Goal: Information Seeking & Learning: Learn about a topic

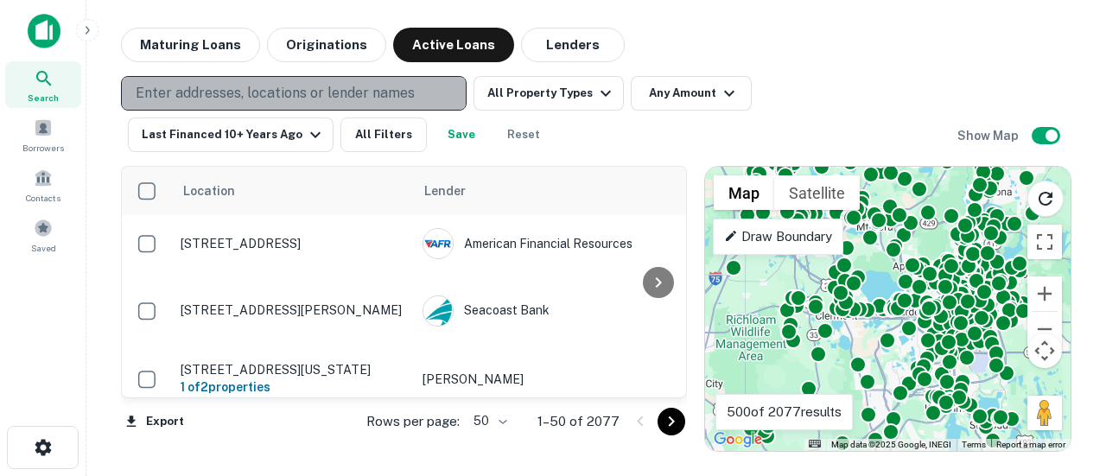
click at [226, 92] on p "Enter addresses, locations or lender names" at bounding box center [275, 93] width 279 height 21
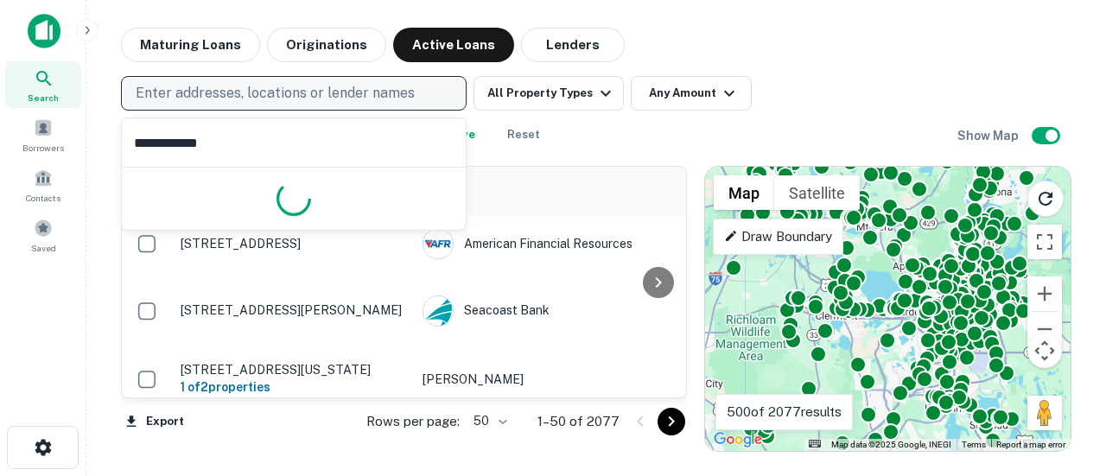
type input "**********"
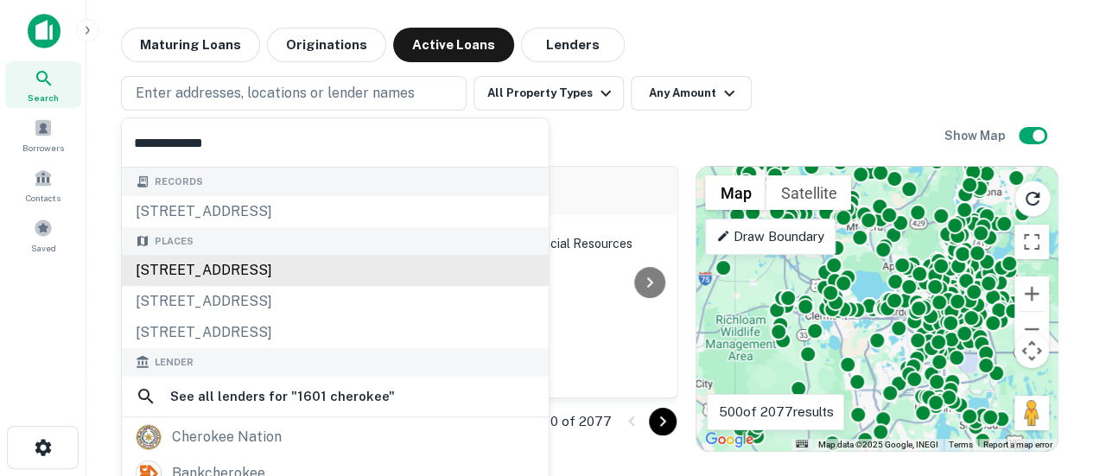
click at [263, 263] on div "[STREET_ADDRESS]" at bounding box center [335, 270] width 427 height 31
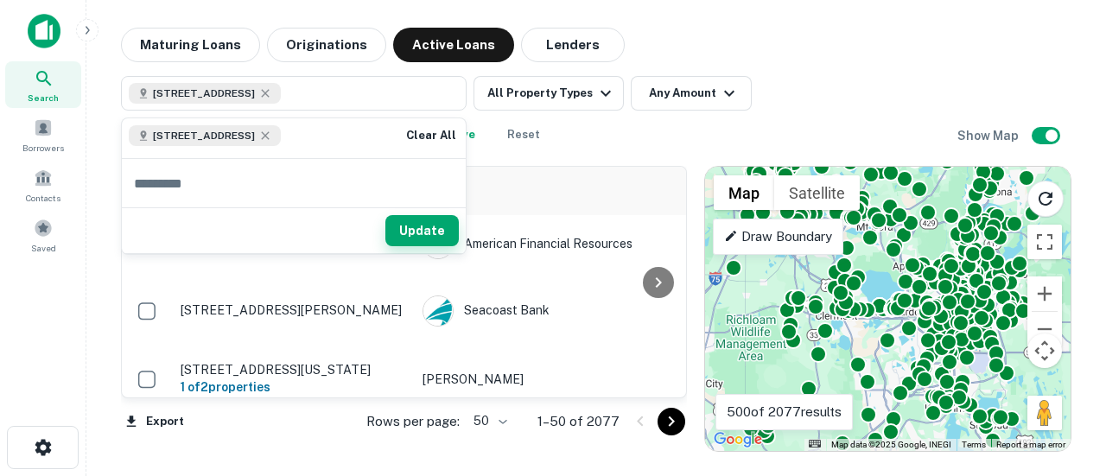
click at [422, 225] on button "Update" at bounding box center [421, 230] width 73 height 31
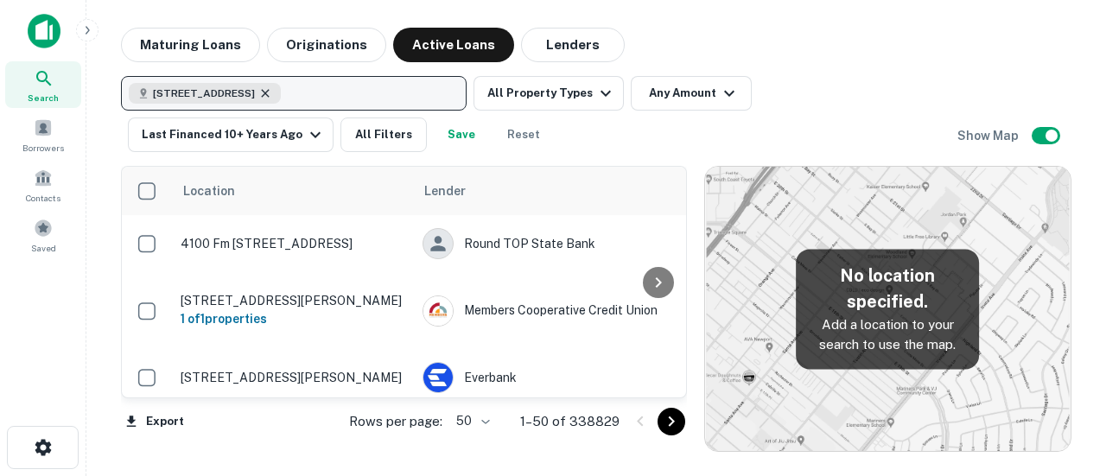
click at [272, 92] on icon "button" at bounding box center [265, 93] width 14 height 14
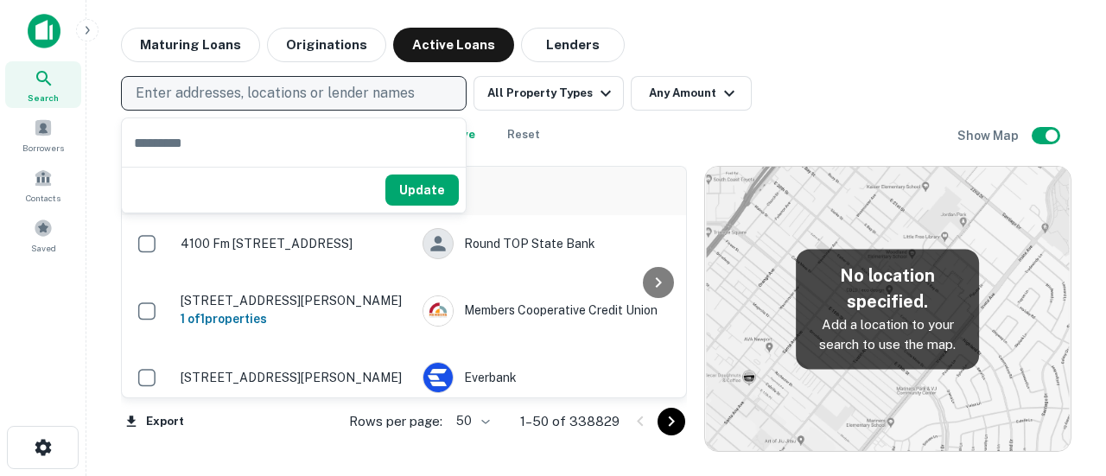
click at [207, 93] on p "Enter addresses, locations or lender names" at bounding box center [275, 93] width 279 height 21
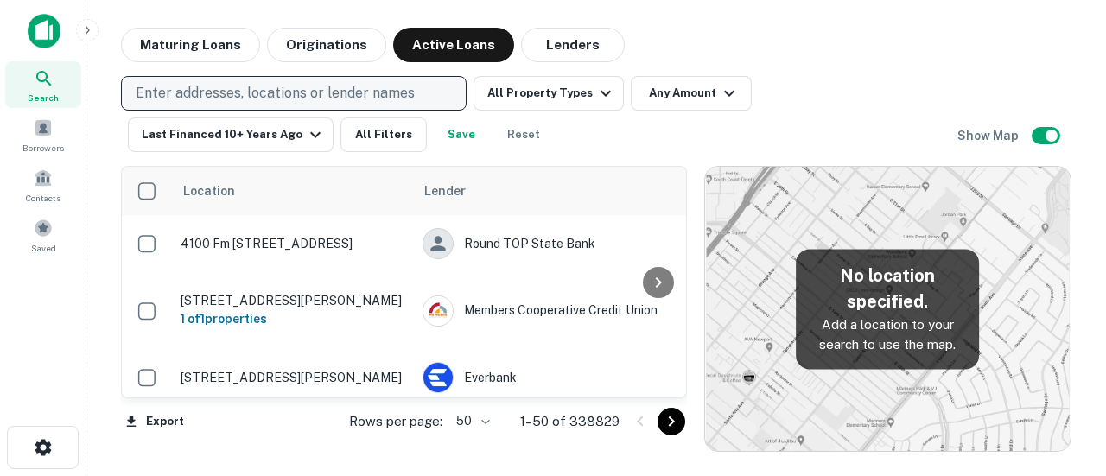
click at [207, 93] on p "Enter addresses, locations or lender names" at bounding box center [275, 93] width 279 height 21
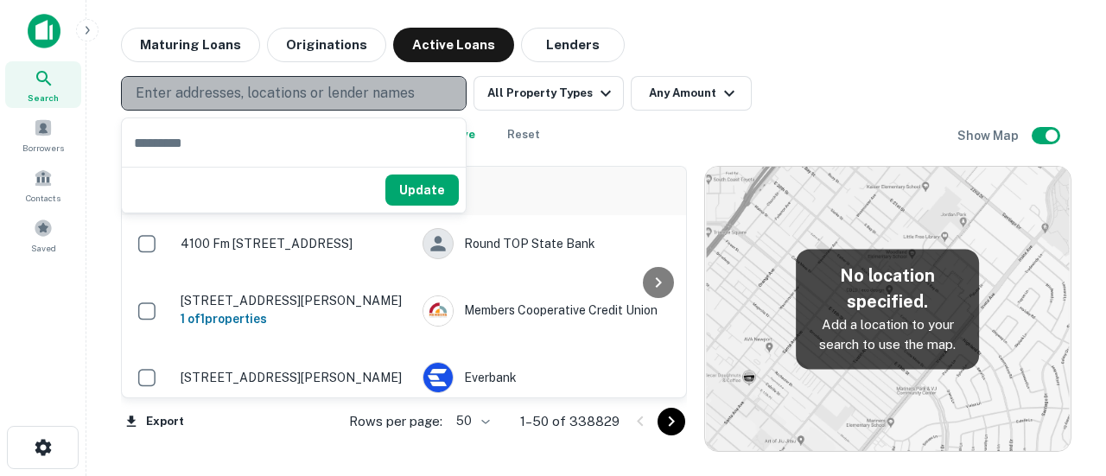
click at [207, 93] on p "Enter addresses, locations or lender names" at bounding box center [275, 93] width 279 height 21
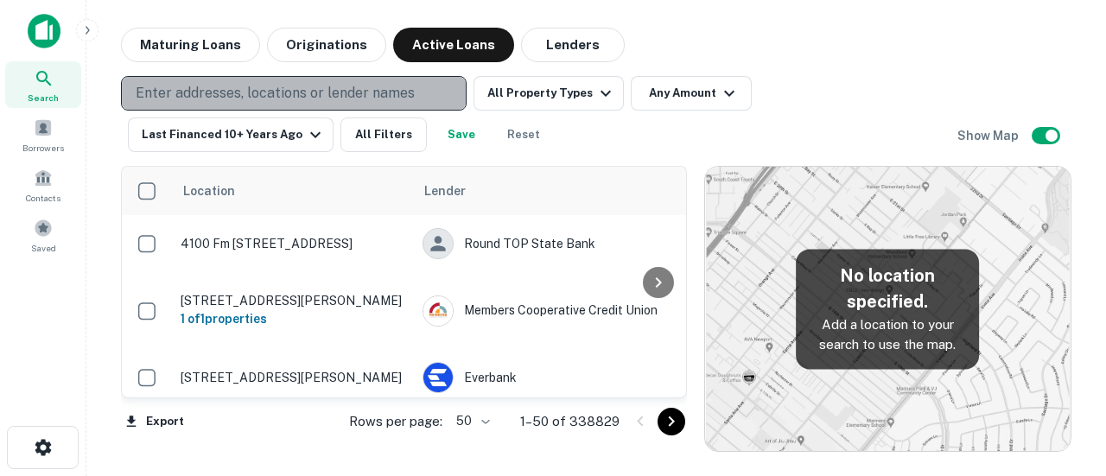
click at [356, 84] on p "Enter addresses, locations or lender names" at bounding box center [275, 93] width 279 height 21
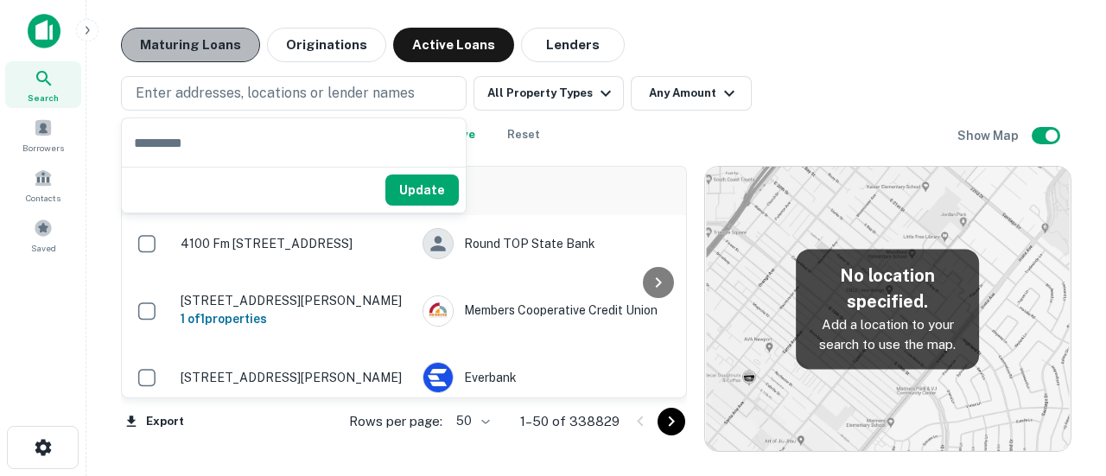
click at [200, 48] on button "Maturing Loans" at bounding box center [190, 45] width 139 height 35
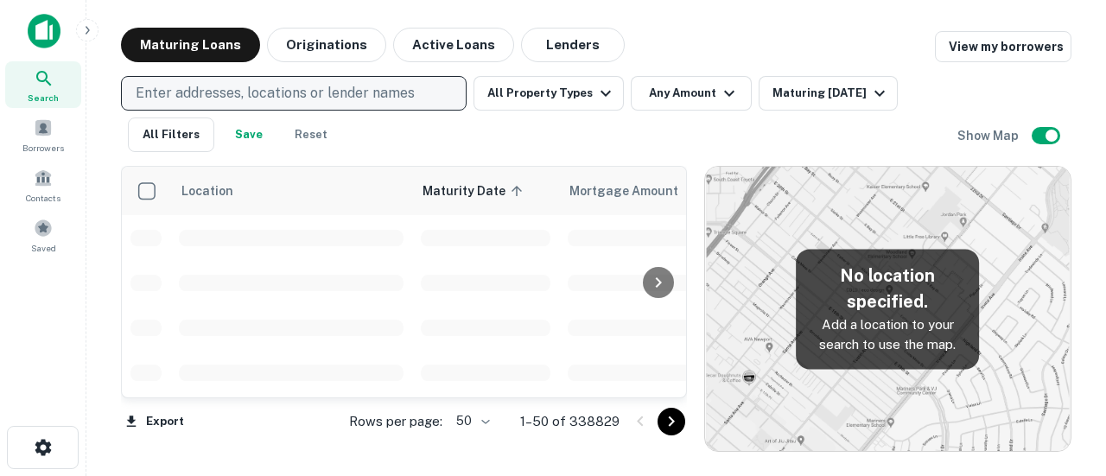
click at [197, 93] on p "Enter addresses, locations or lender names" at bounding box center [275, 93] width 279 height 21
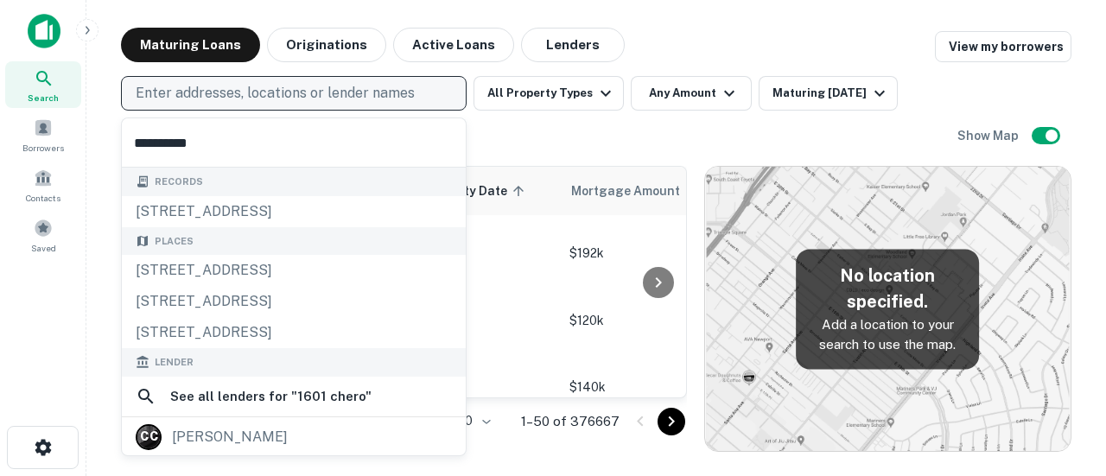
type input "**********"
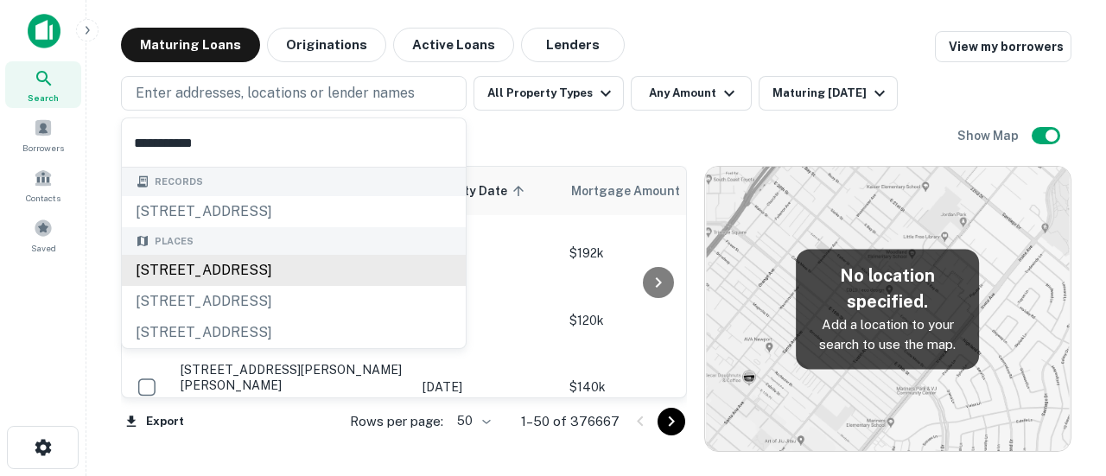
click at [313, 264] on div "Records [STREET_ADDRESS][GEOGRAPHIC_DATA] Places [STREET_ADDRESS] [STREET_ADDRE…" at bounding box center [294, 258] width 344 height 181
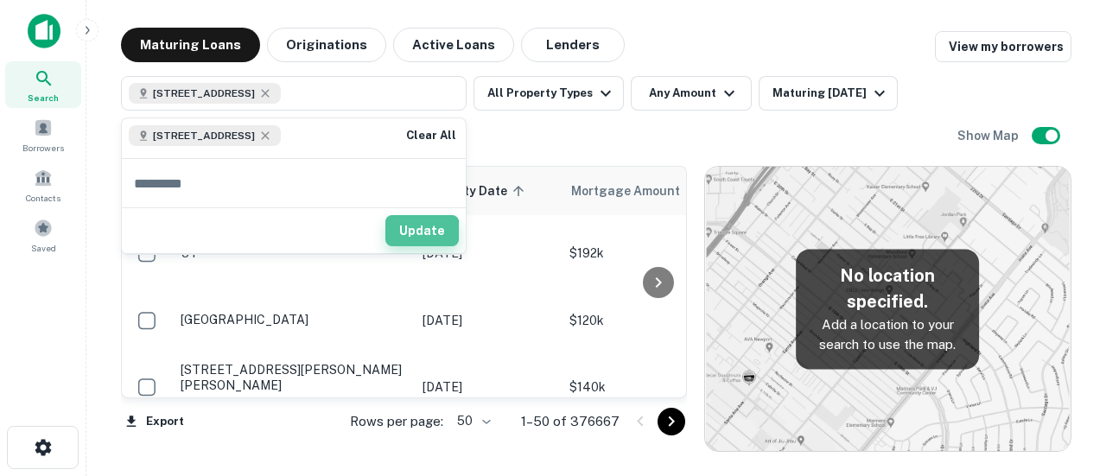
click at [409, 232] on button "Update" at bounding box center [421, 230] width 73 height 31
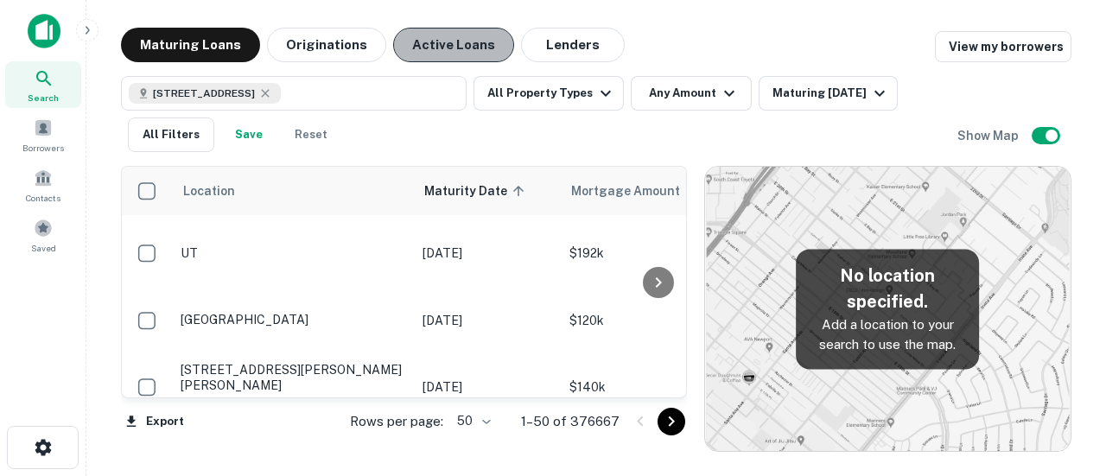
click at [430, 35] on button "Active Loans" at bounding box center [453, 45] width 121 height 35
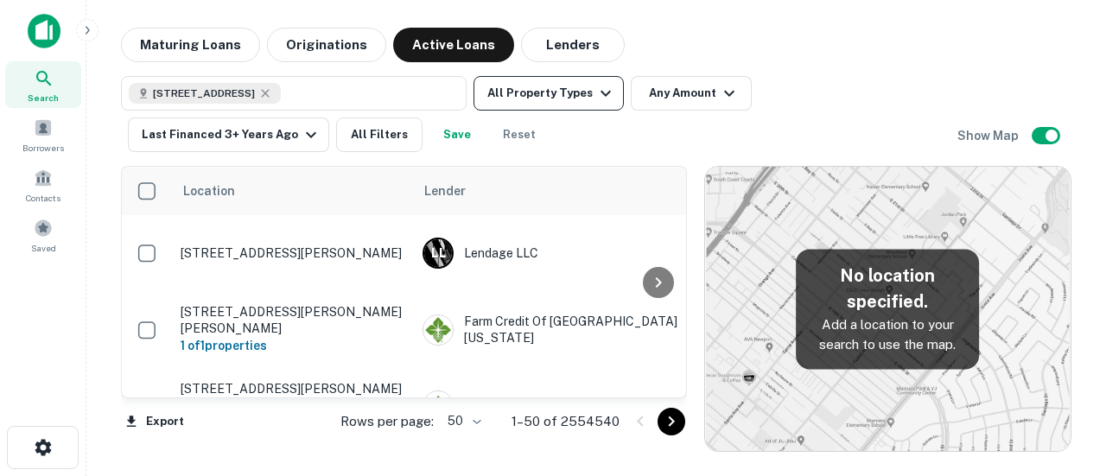
click at [604, 94] on icon "button" at bounding box center [605, 93] width 21 height 21
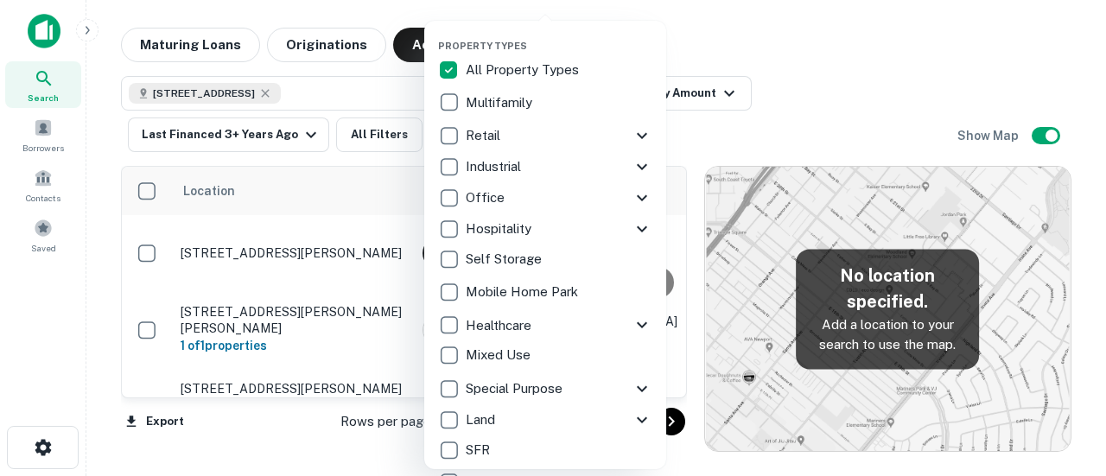
click at [484, 170] on p "Industrial" at bounding box center [495, 166] width 59 height 21
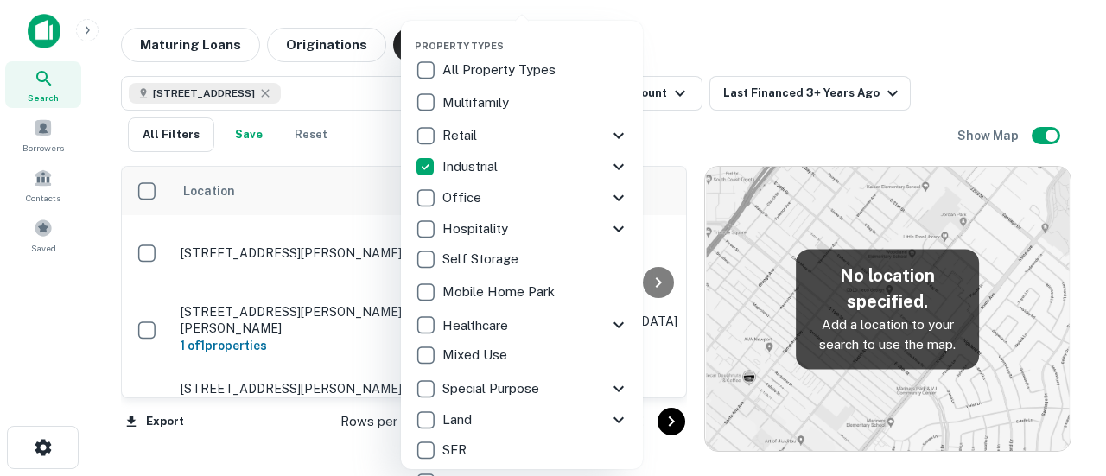
click at [378, 143] on div at bounding box center [553, 238] width 1106 height 476
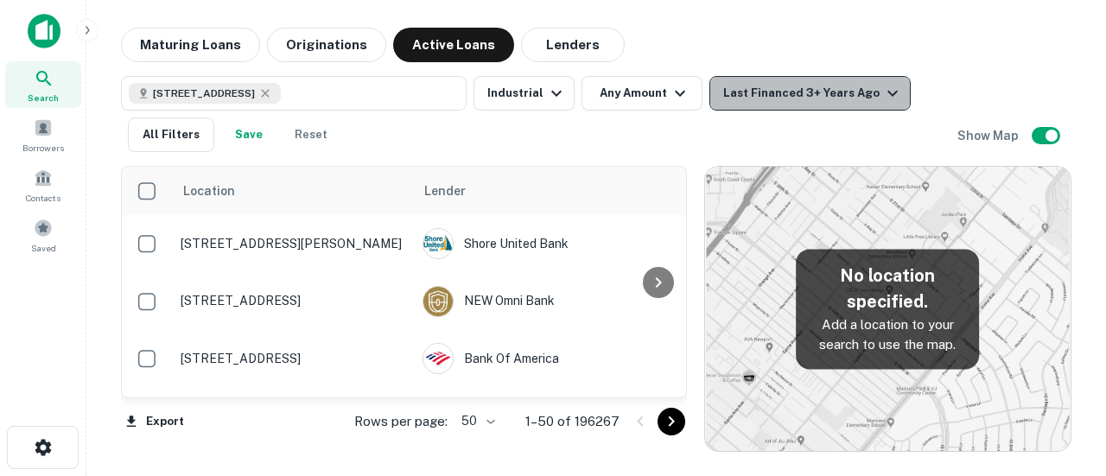
click at [882, 91] on icon "button" at bounding box center [892, 93] width 21 height 21
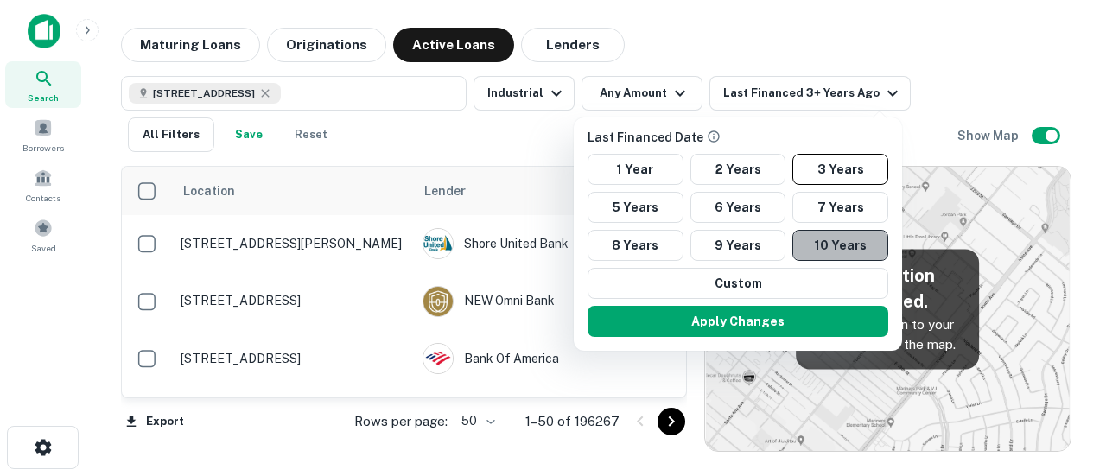
click at [828, 242] on button "10 Years" at bounding box center [840, 245] width 96 height 31
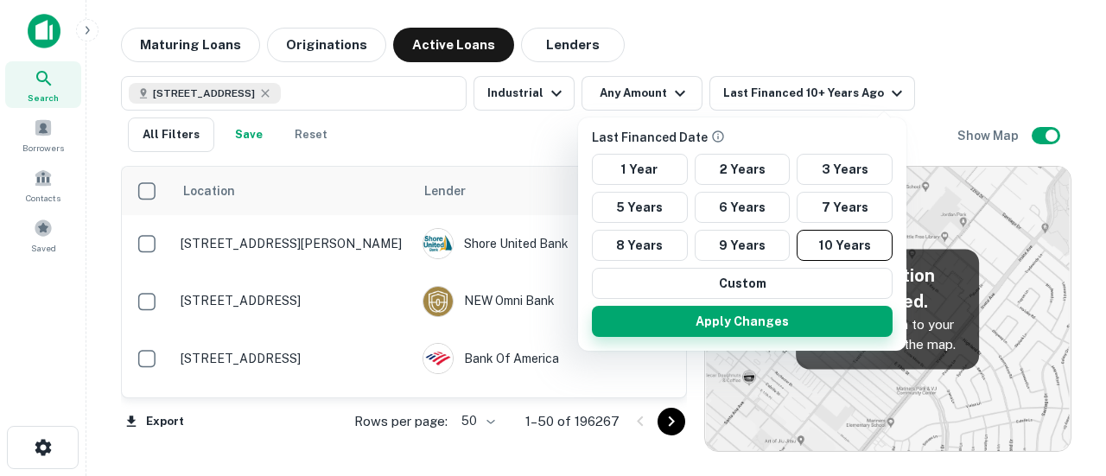
click at [769, 318] on button "Apply Changes" at bounding box center [742, 321] width 301 height 31
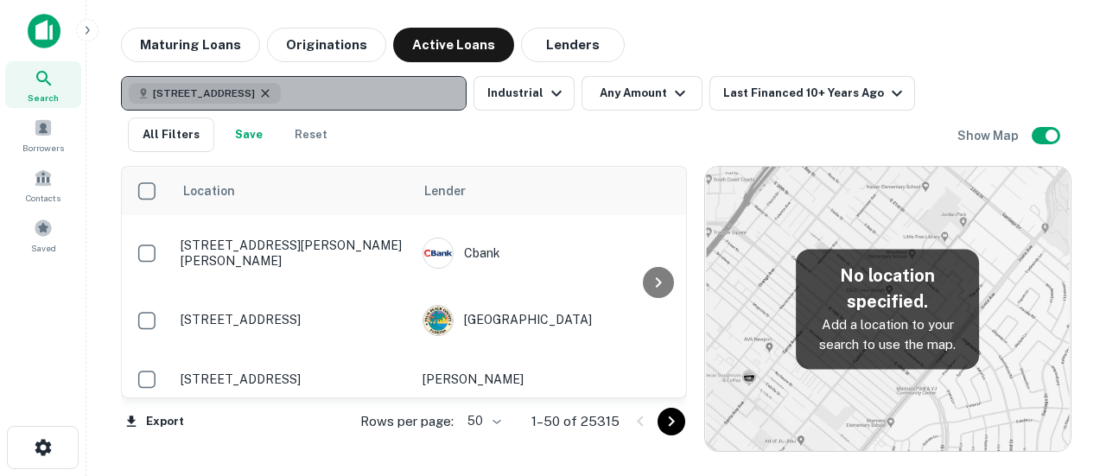
click at [272, 96] on icon "button" at bounding box center [265, 93] width 14 height 14
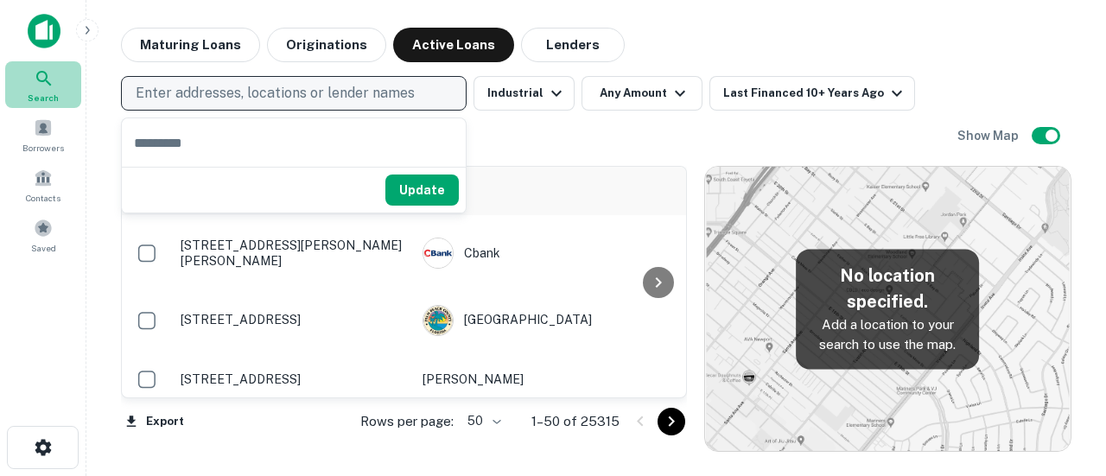
click at [47, 79] on icon at bounding box center [43, 78] width 15 height 15
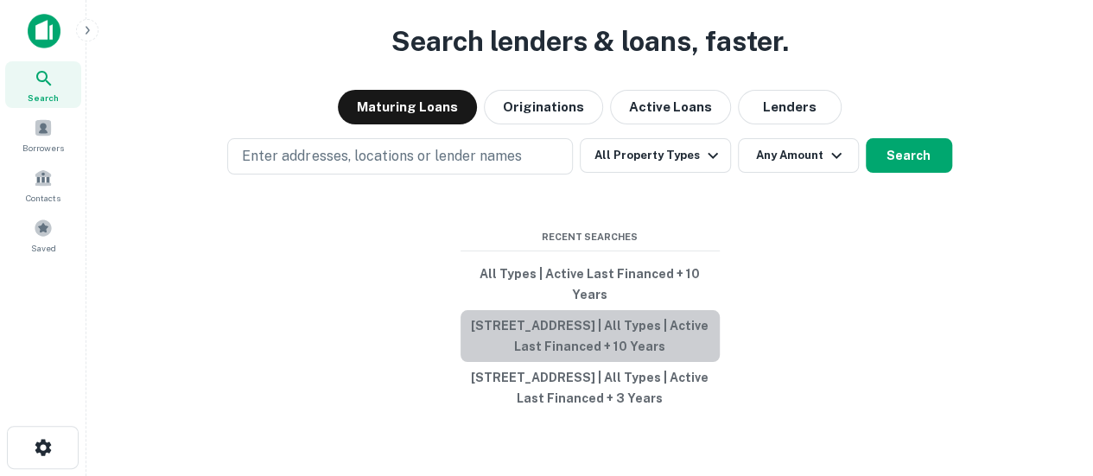
click at [519, 310] on button "1601 Cherokee Pkwy, Acworth, GA 30102, USA | All Types | Active Last Financed +…" at bounding box center [589, 336] width 259 height 52
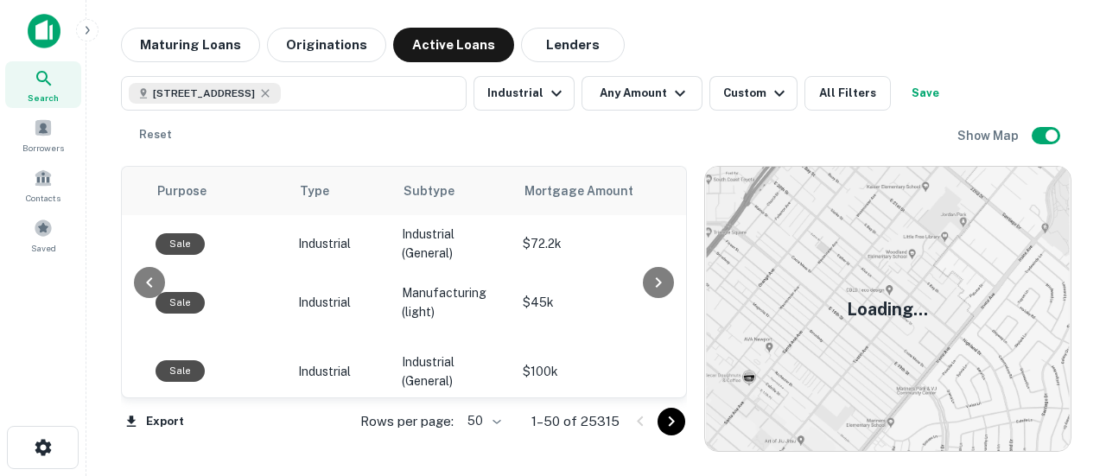
scroll to position [0, 652]
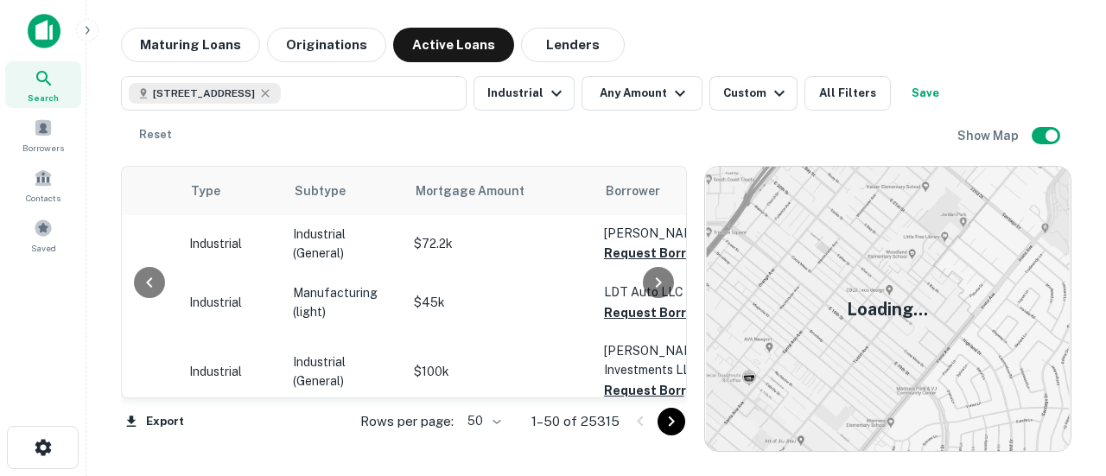
click at [676, 200] on div "Location Lender Purpose Type Subtype Mortgage Amount Borrower Last Financed Dat…" at bounding box center [404, 282] width 566 height 232
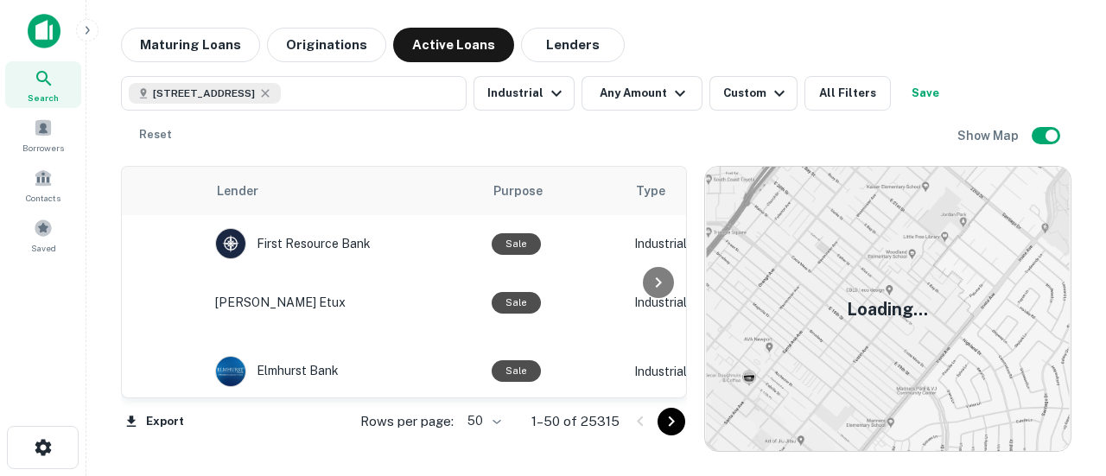
scroll to position [0, 0]
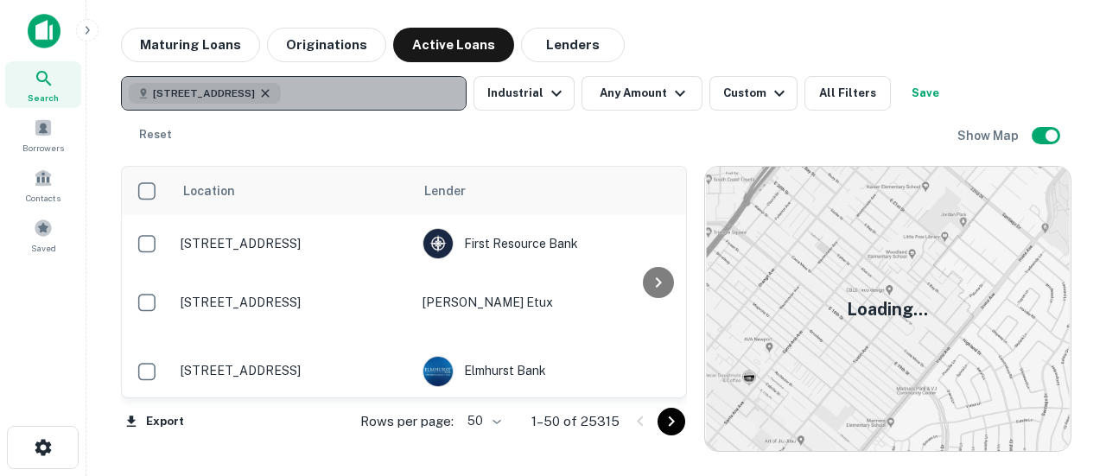
click at [272, 92] on icon "button" at bounding box center [265, 93] width 14 height 14
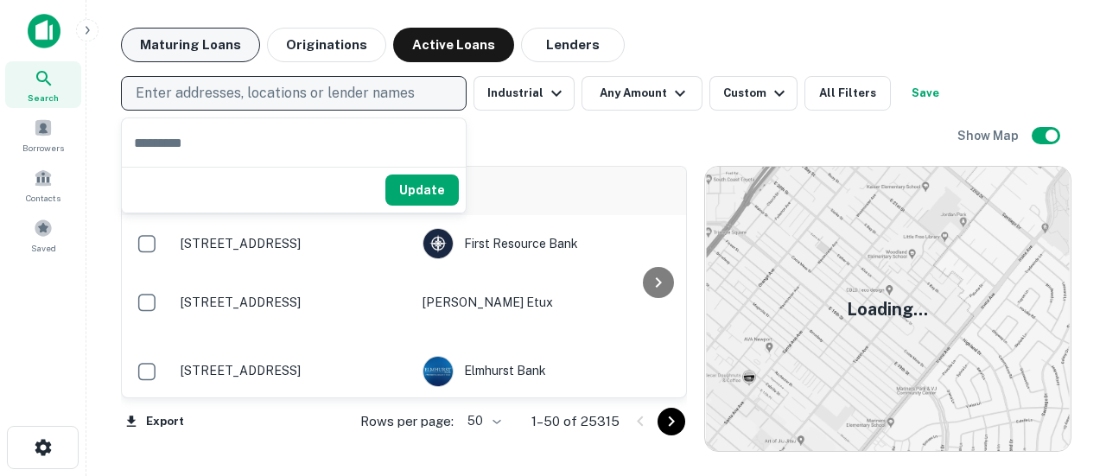
click at [231, 46] on button "Maturing Loans" at bounding box center [190, 45] width 139 height 35
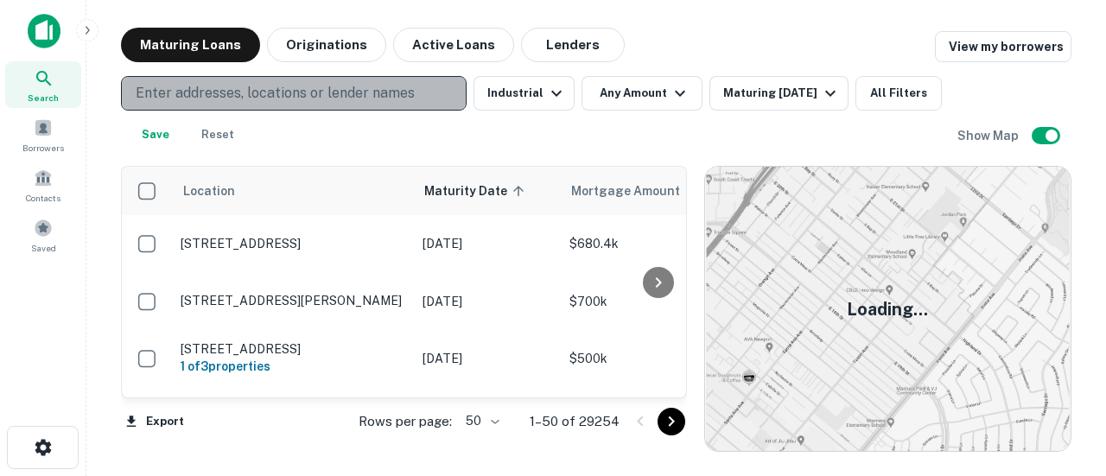
click at [232, 101] on p "Enter addresses, locations or lender names" at bounding box center [275, 93] width 279 height 21
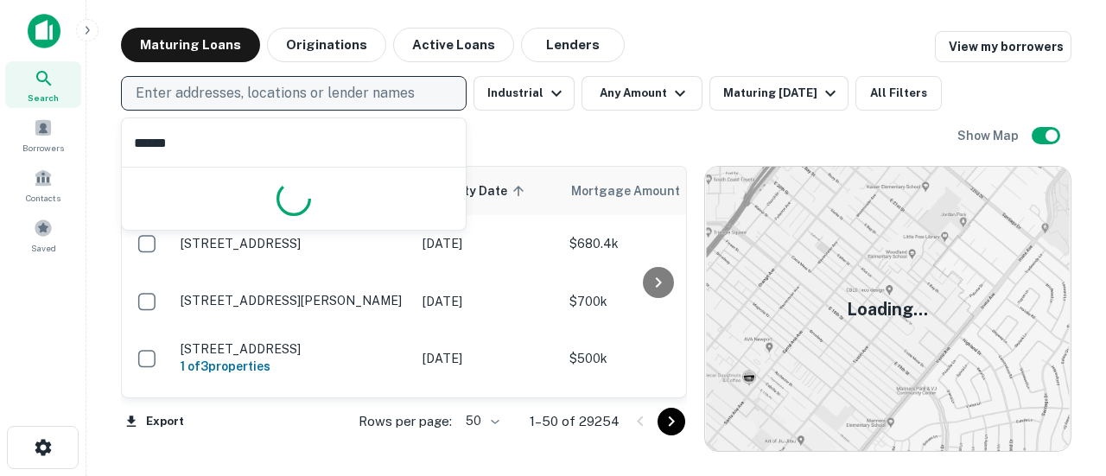
type input "*******"
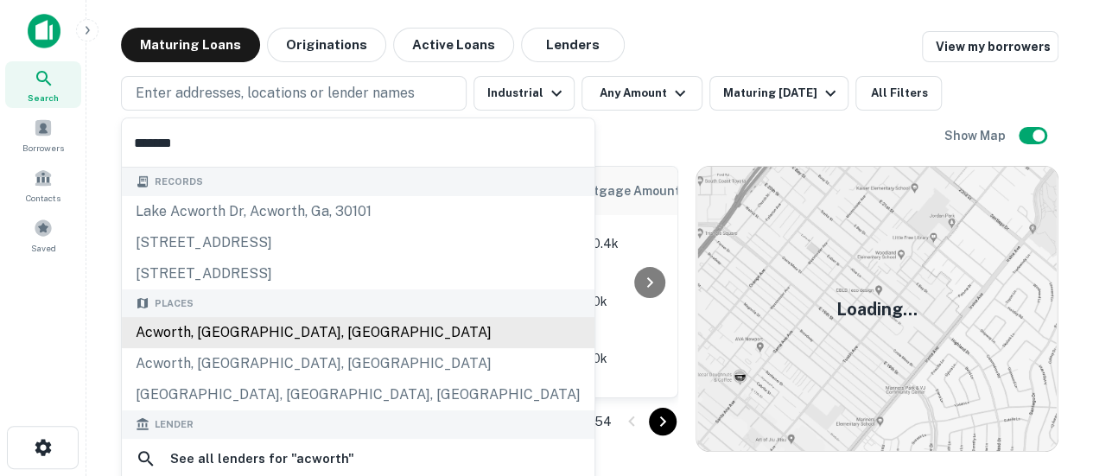
click at [225, 337] on div "Acworth, GA, USA" at bounding box center [358, 332] width 473 height 31
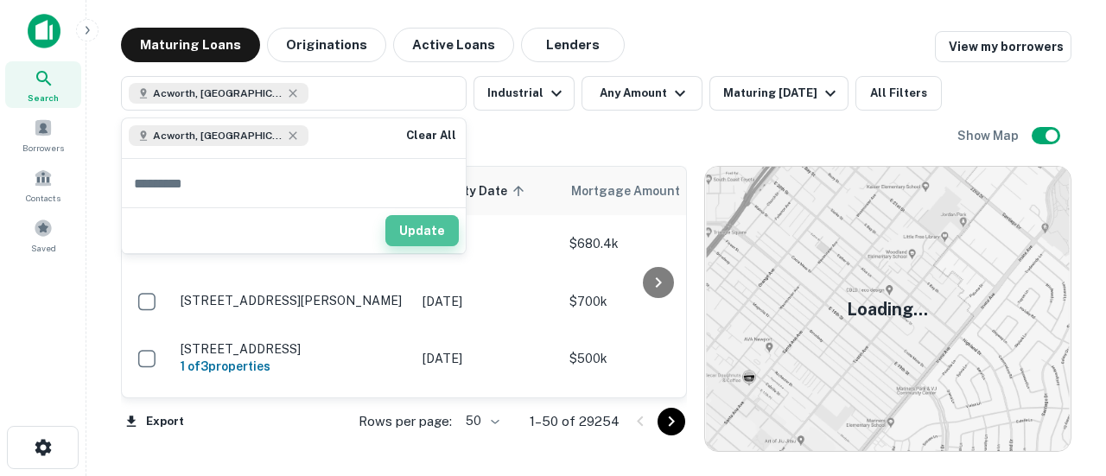
click at [402, 245] on button "Update" at bounding box center [421, 230] width 73 height 31
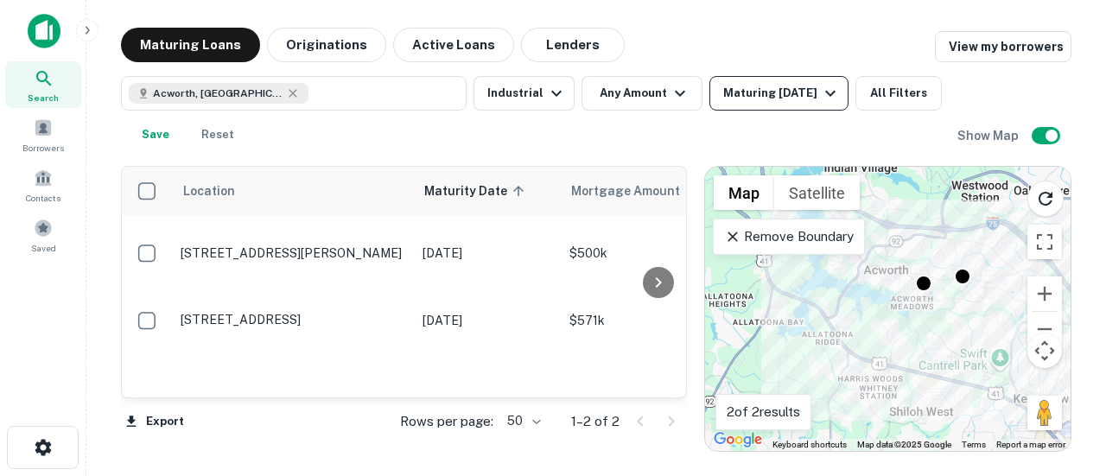
click at [822, 97] on icon "button" at bounding box center [830, 93] width 21 height 21
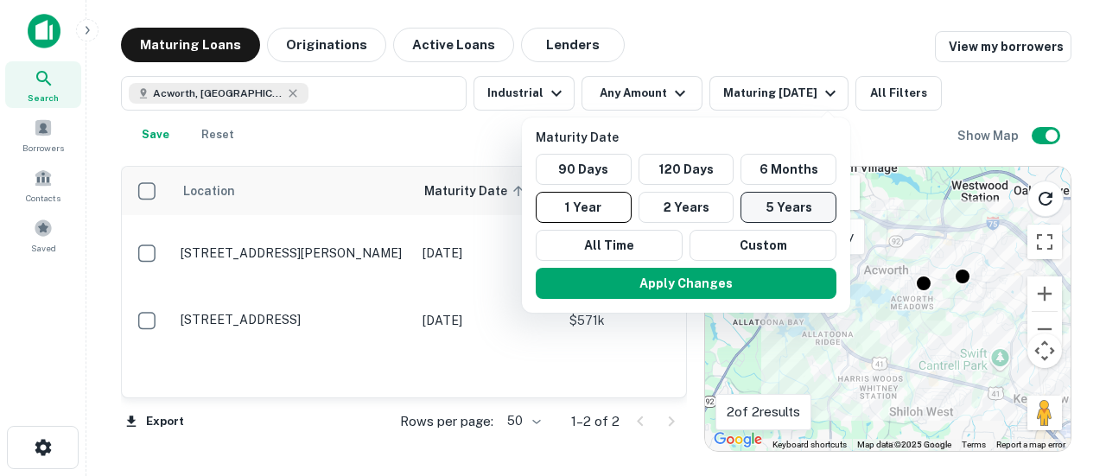
click at [790, 200] on button "5 Years" at bounding box center [788, 207] width 96 height 31
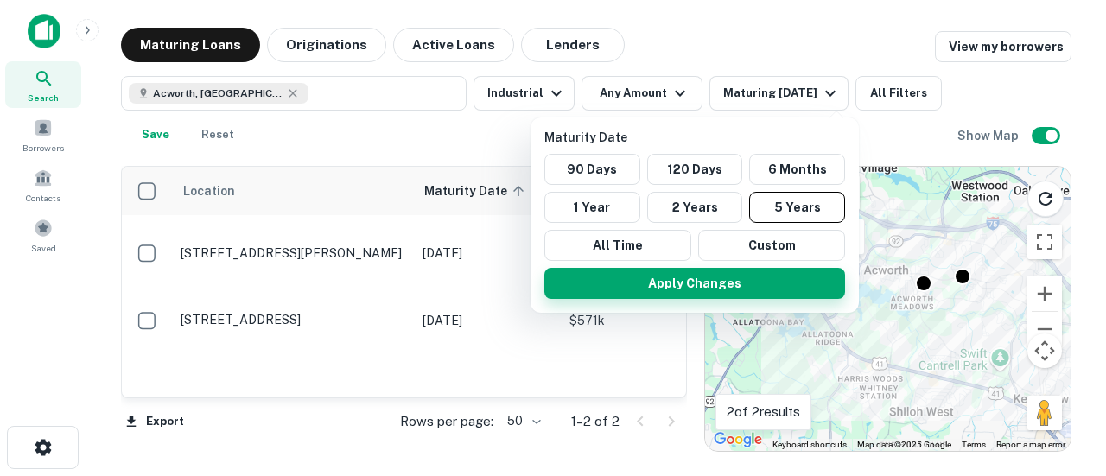
click at [757, 281] on button "Apply Changes" at bounding box center [694, 283] width 301 height 31
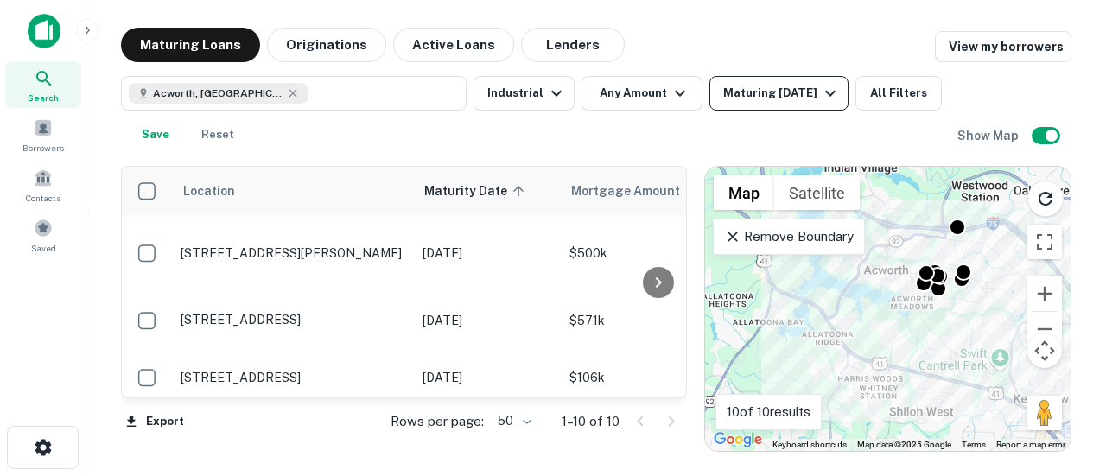
click at [835, 98] on icon "button" at bounding box center [830, 93] width 21 height 21
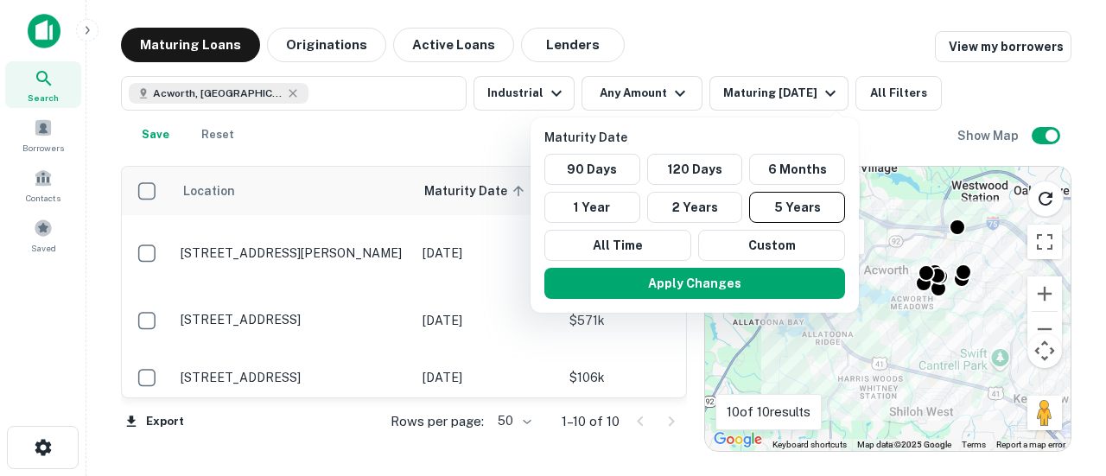
click at [327, 41] on div at bounding box center [553, 238] width 1106 height 476
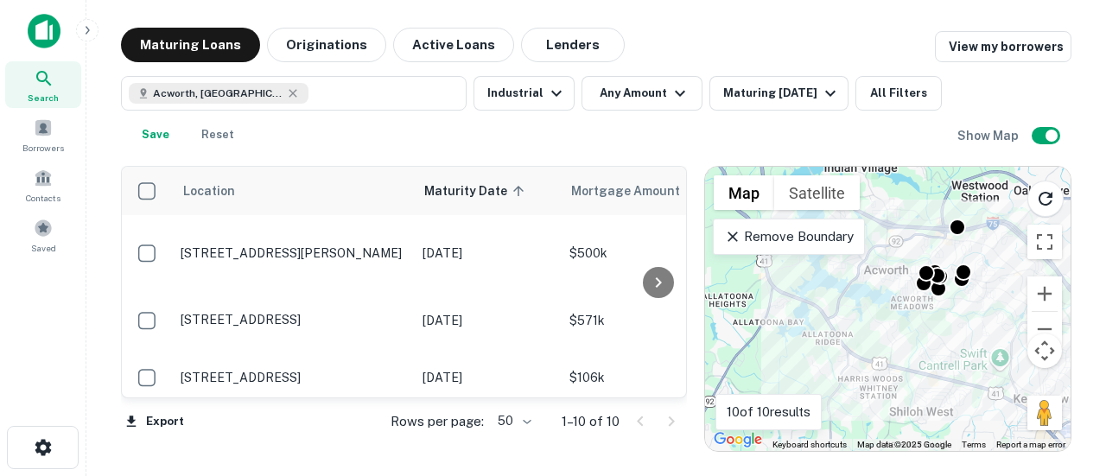
click at [327, 41] on button "Originations" at bounding box center [326, 45] width 119 height 35
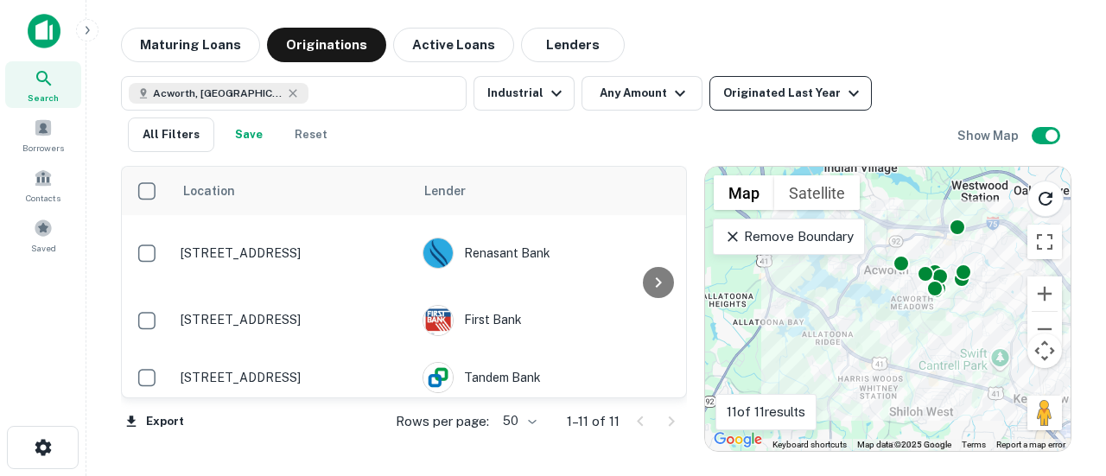
click at [829, 89] on div "Originated Last Year" at bounding box center [793, 93] width 141 height 21
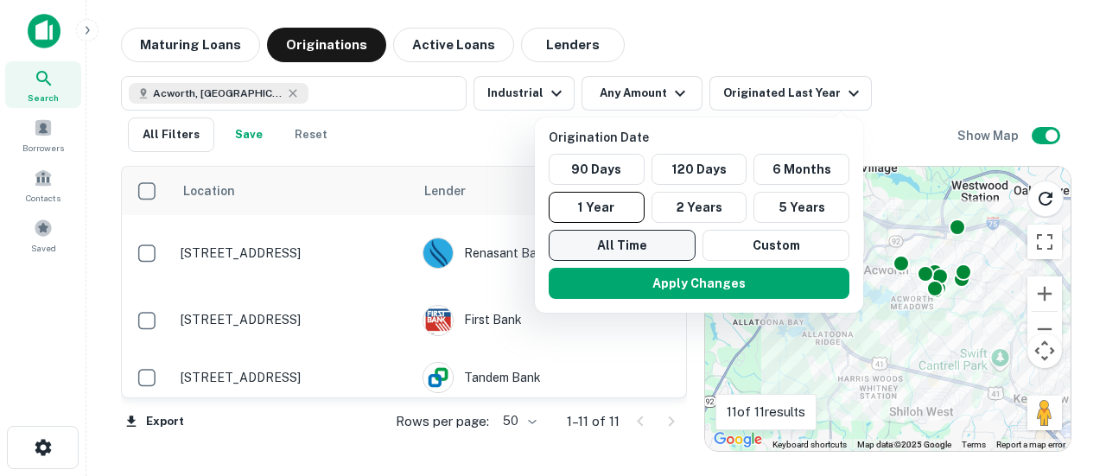
click at [650, 240] on button "All Time" at bounding box center [622, 245] width 147 height 31
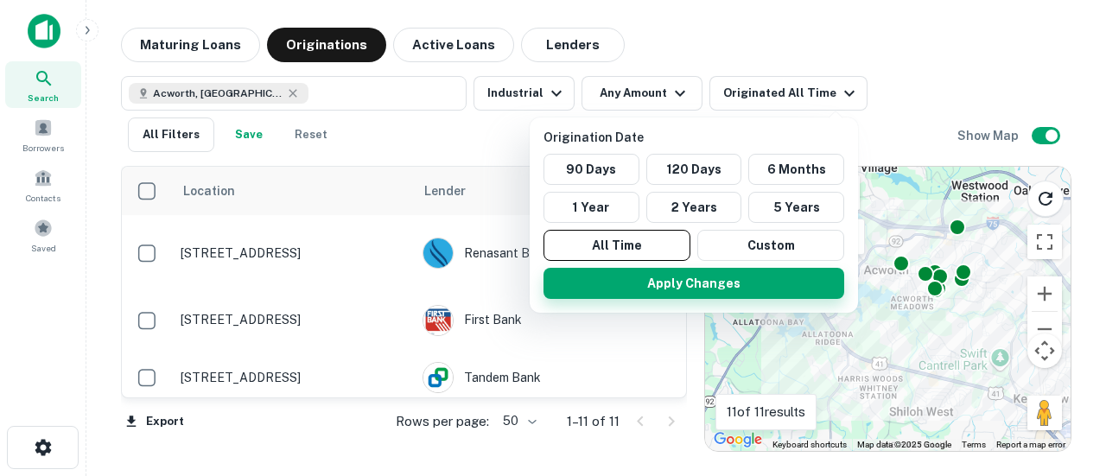
click at [656, 272] on button "Apply Changes" at bounding box center [693, 283] width 301 height 31
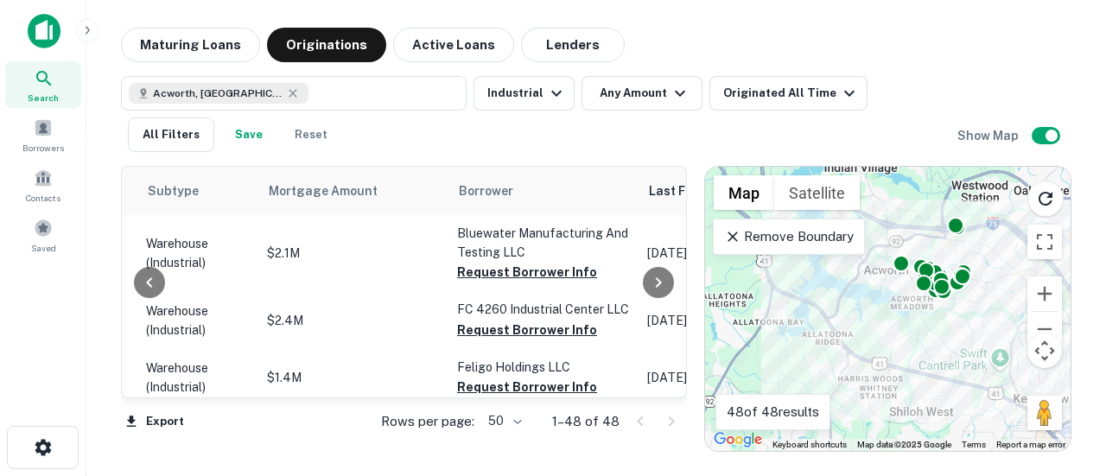
click at [676, 189] on div "Location Lender Purpose Type Subtype Mortgage Amount Borrower Last Financed Dat…" at bounding box center [404, 282] width 566 height 232
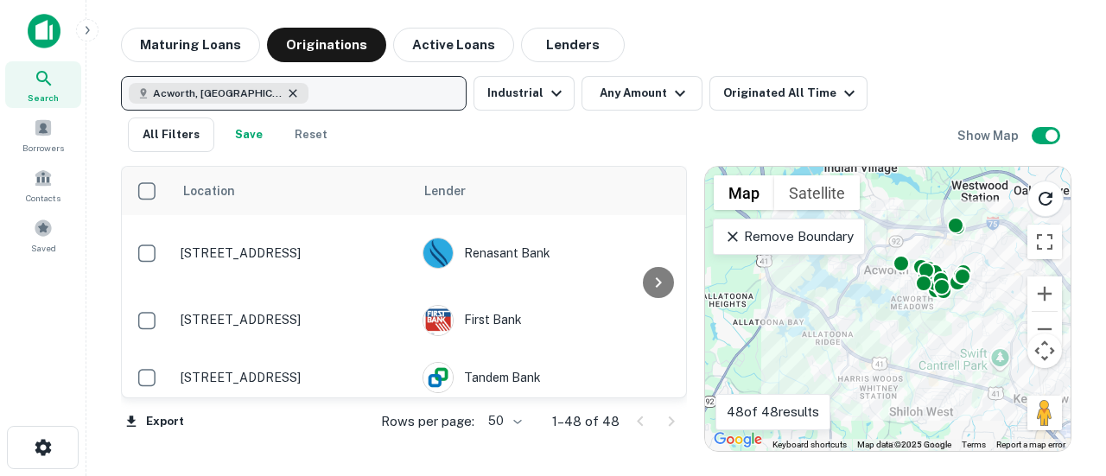
click at [286, 99] on icon "button" at bounding box center [293, 93] width 14 height 14
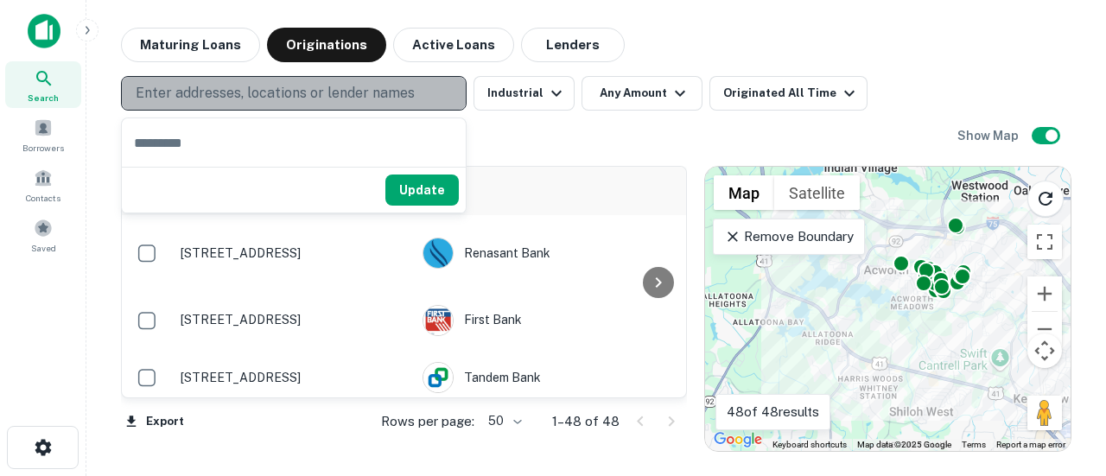
click at [209, 86] on p "Enter addresses, locations or lender names" at bounding box center [275, 93] width 279 height 21
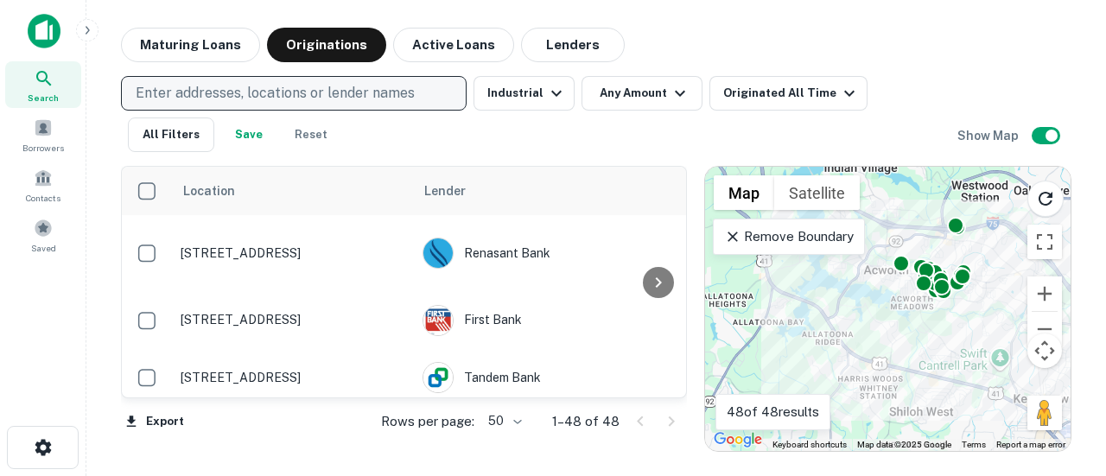
click at [209, 86] on p "Enter addresses, locations or lender names" at bounding box center [275, 93] width 279 height 21
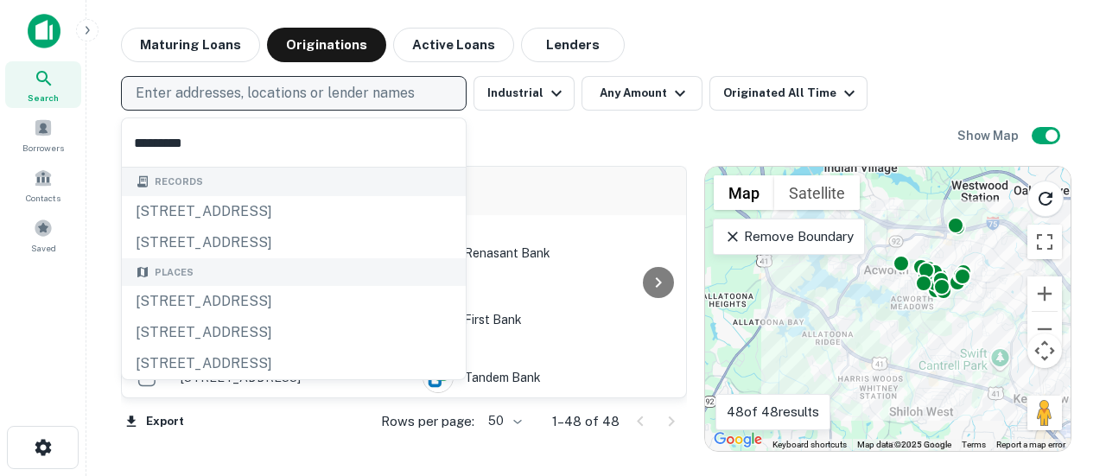
type input "**********"
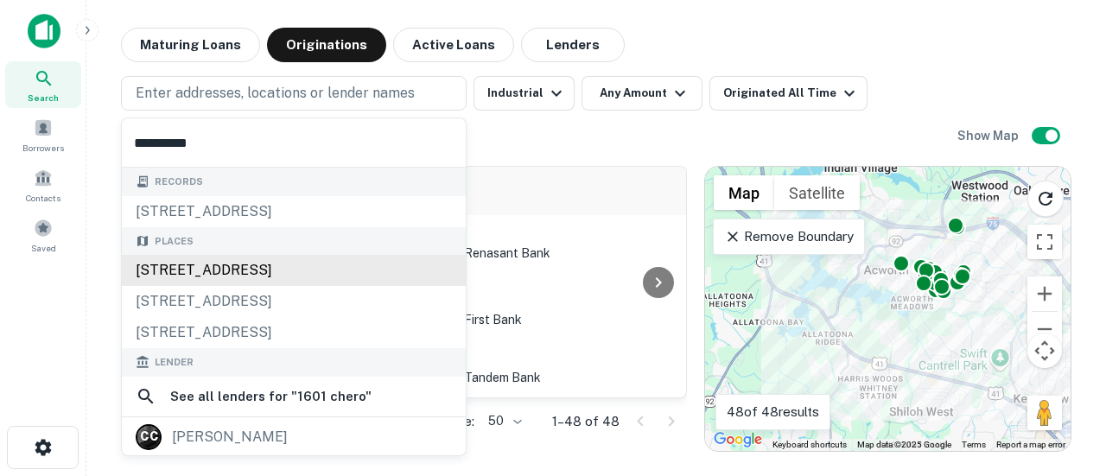
click at [276, 266] on div "[STREET_ADDRESS]" at bounding box center [294, 270] width 344 height 31
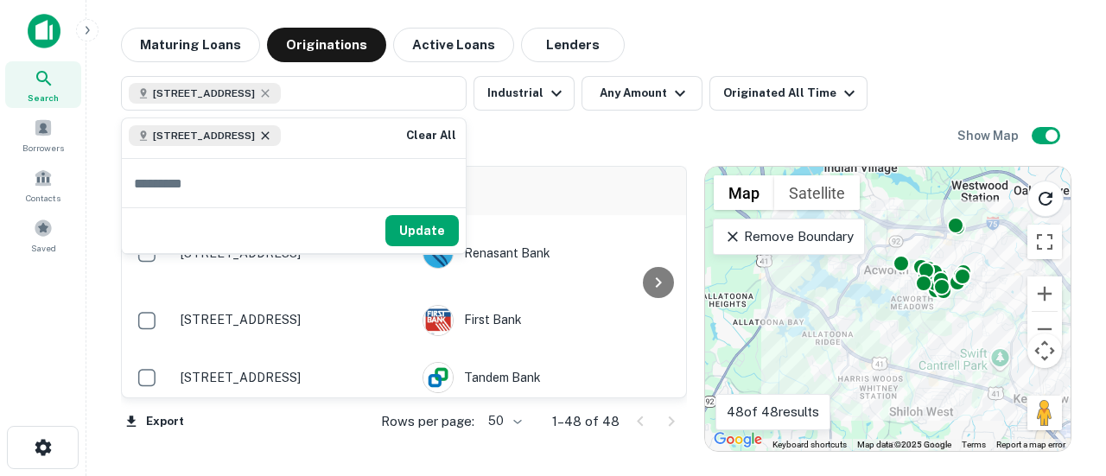
click at [272, 133] on icon at bounding box center [265, 136] width 14 height 14
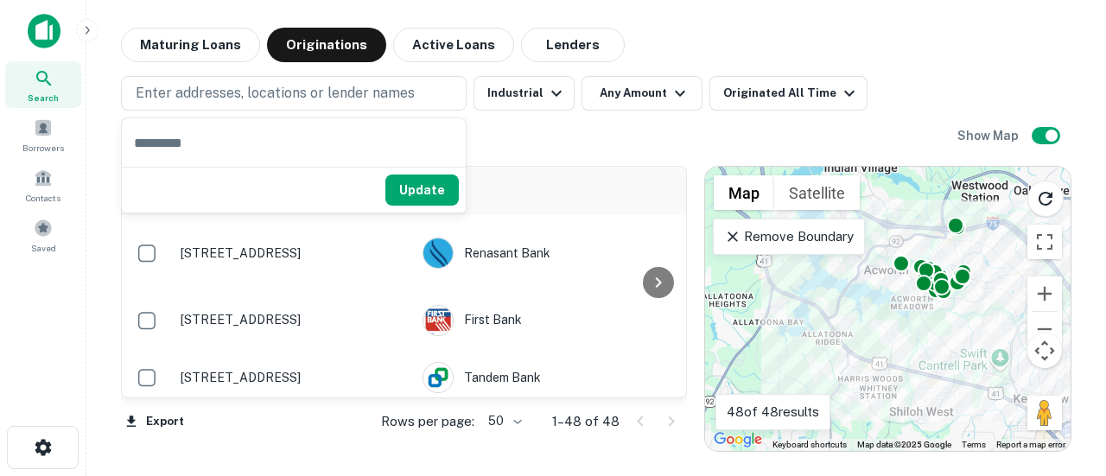
click at [294, 133] on input "text" at bounding box center [294, 142] width 344 height 48
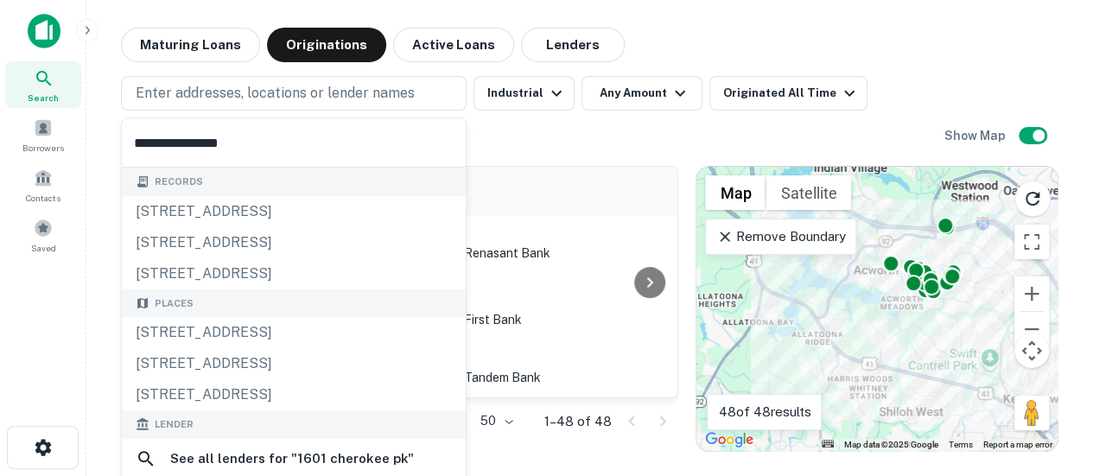
type input "**********"
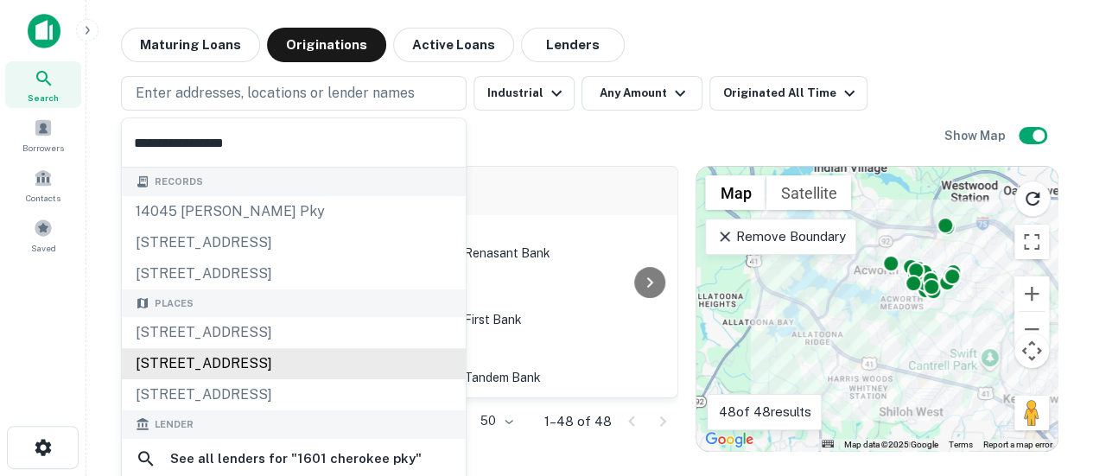
click at [437, 369] on div "Places 1601 Cherokee Parkway, Acworth, GA, USA 1601 Cherokee Street Northwest, …" at bounding box center [294, 350] width 344 height 122
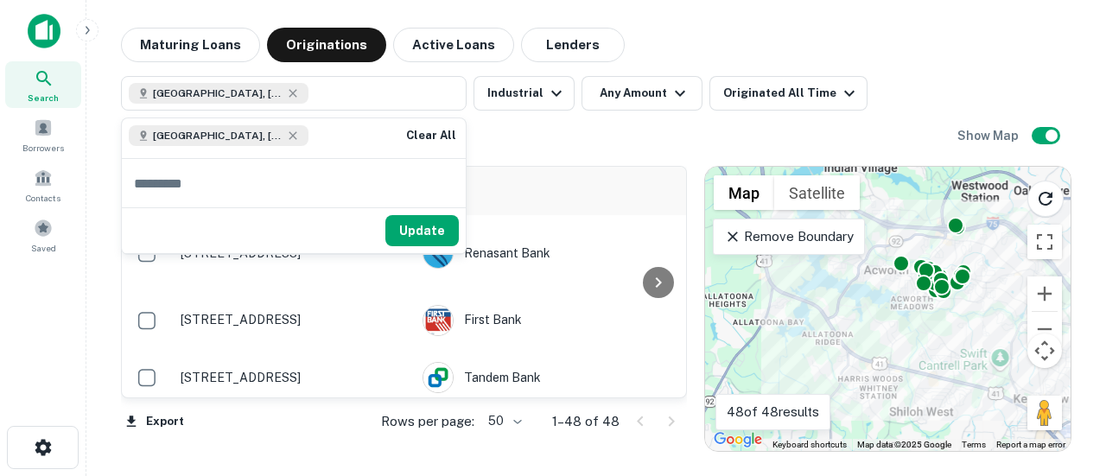
click at [299, 133] on div "Cherokee St NW, Kennesaw, GA 30144, USA" at bounding box center [219, 135] width 180 height 21
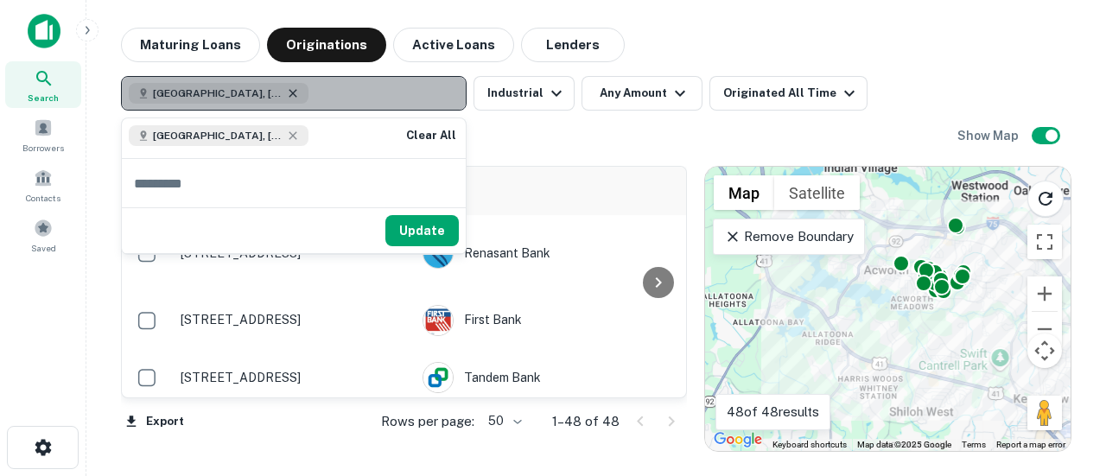
click at [296, 94] on icon "button" at bounding box center [293, 93] width 14 height 14
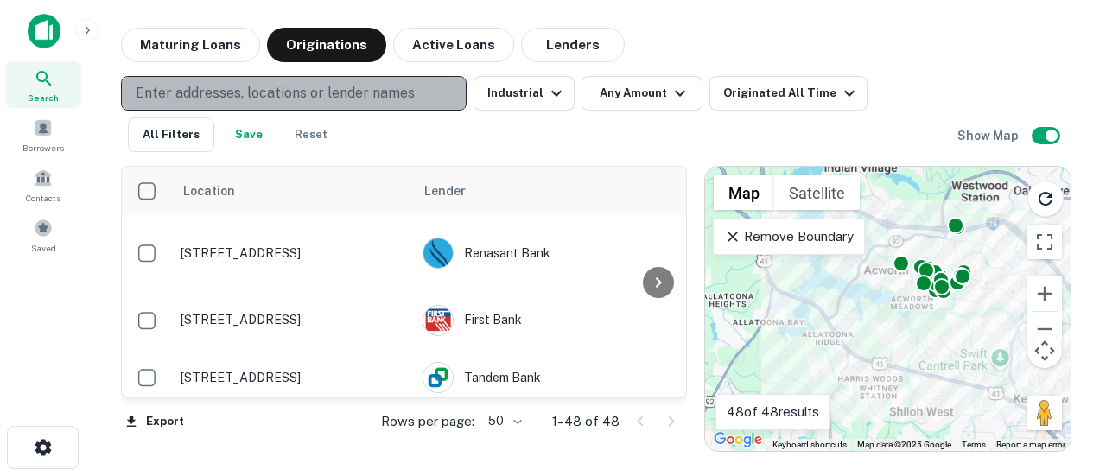
click at [296, 94] on p "Enter addresses, locations or lender names" at bounding box center [275, 93] width 279 height 21
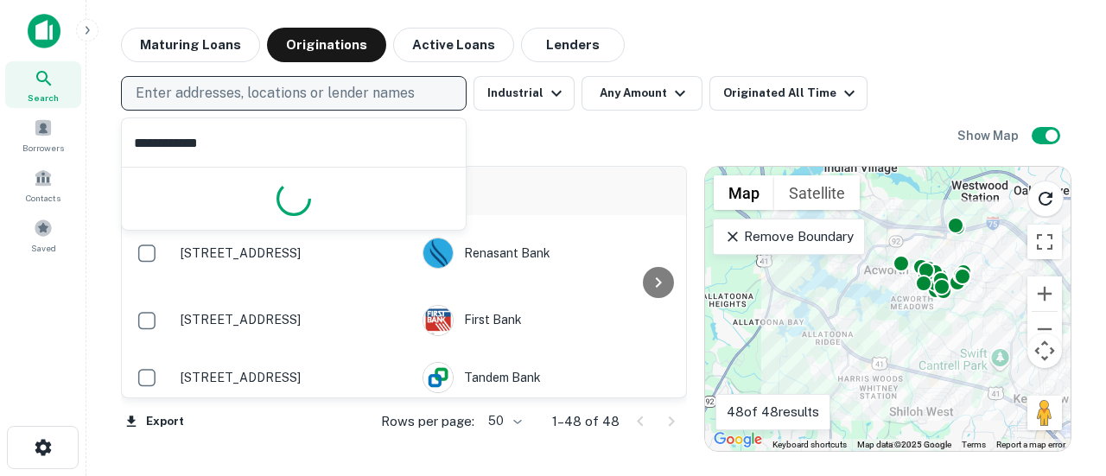
type input "**********"
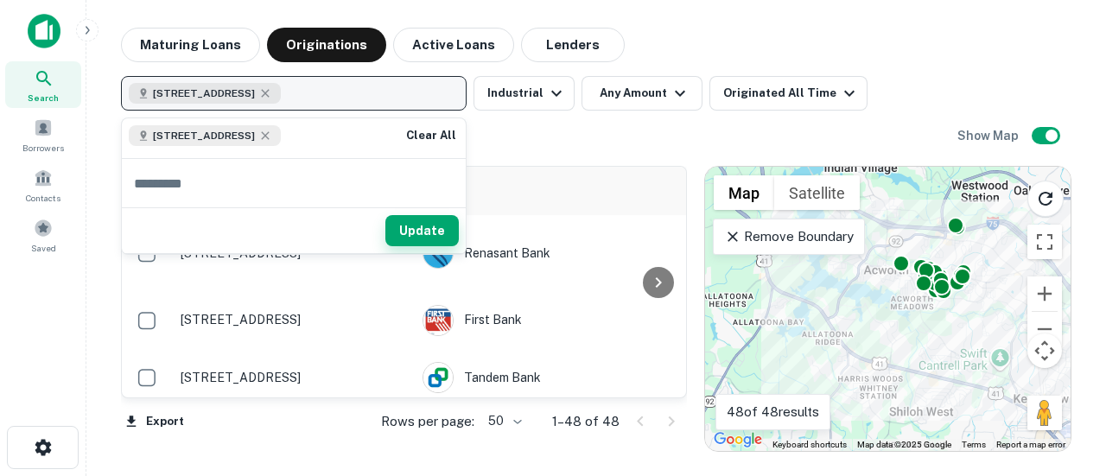
click at [415, 225] on button "Update" at bounding box center [421, 230] width 73 height 31
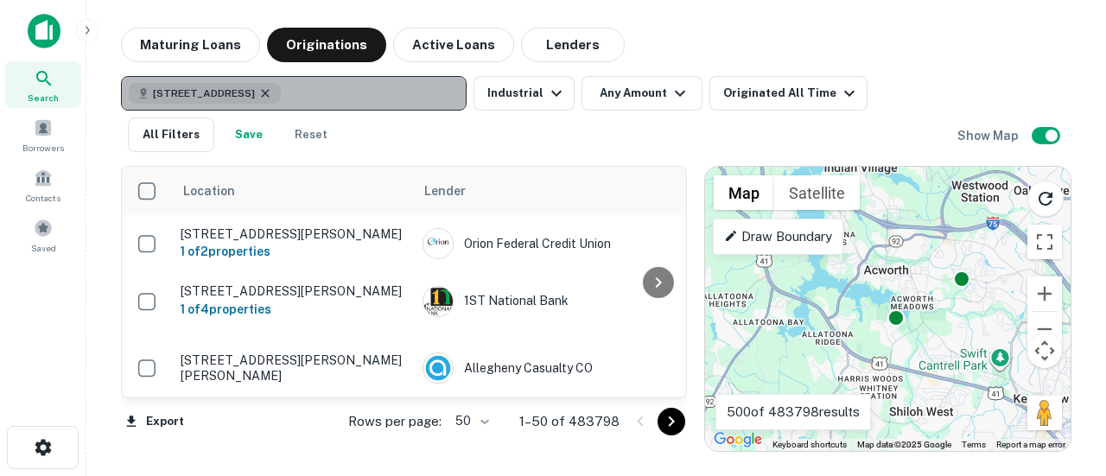
click at [272, 89] on icon "button" at bounding box center [265, 93] width 14 height 14
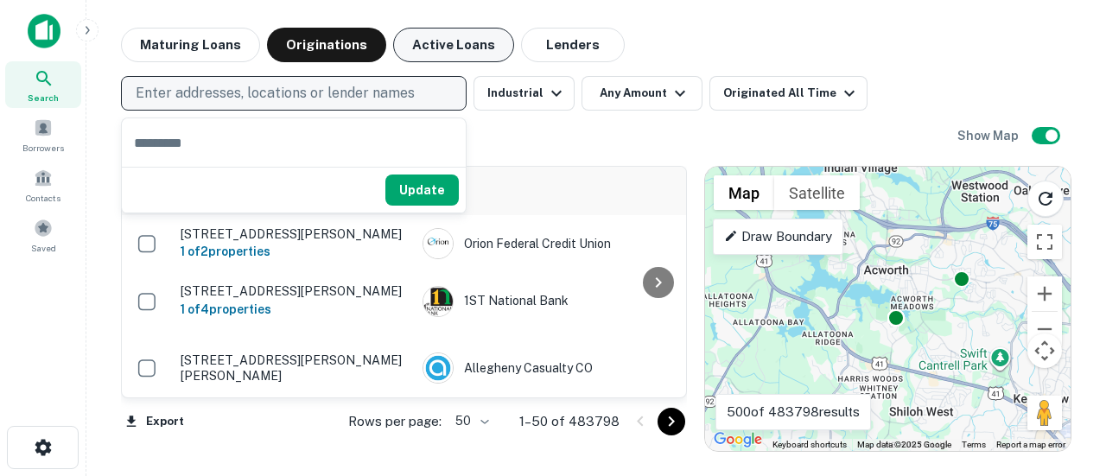
click at [445, 49] on button "Active Loans" at bounding box center [453, 45] width 121 height 35
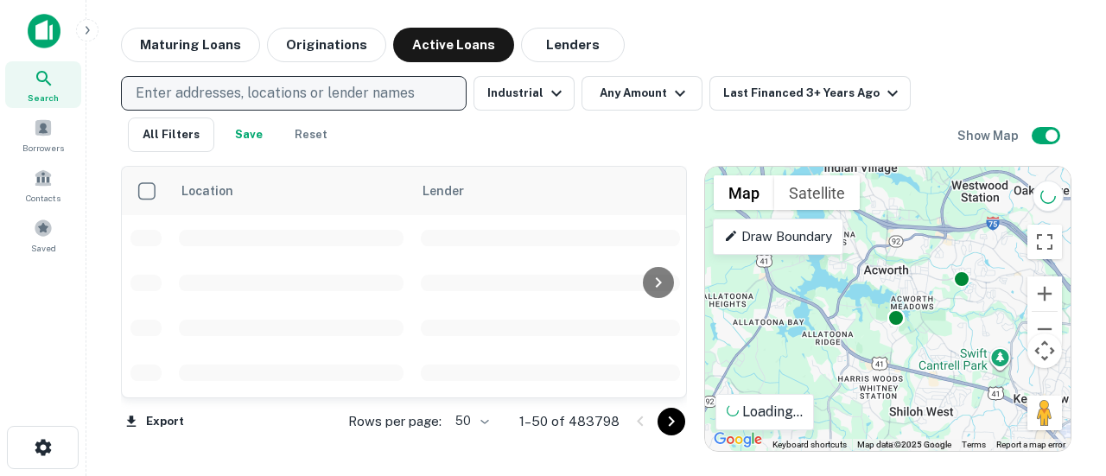
click at [237, 93] on p "Enter addresses, locations or lender names" at bounding box center [275, 93] width 279 height 21
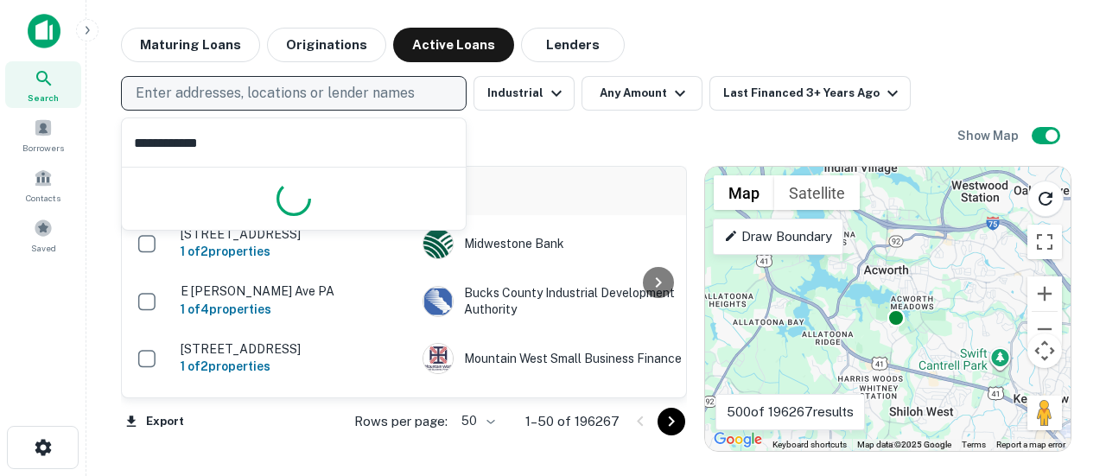
type input "**********"
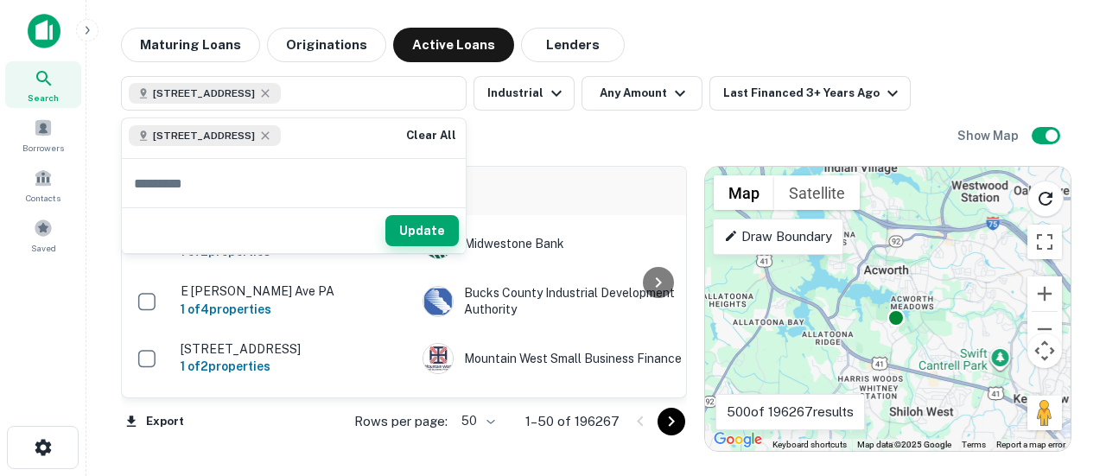
click at [411, 232] on button "Update" at bounding box center [421, 230] width 73 height 31
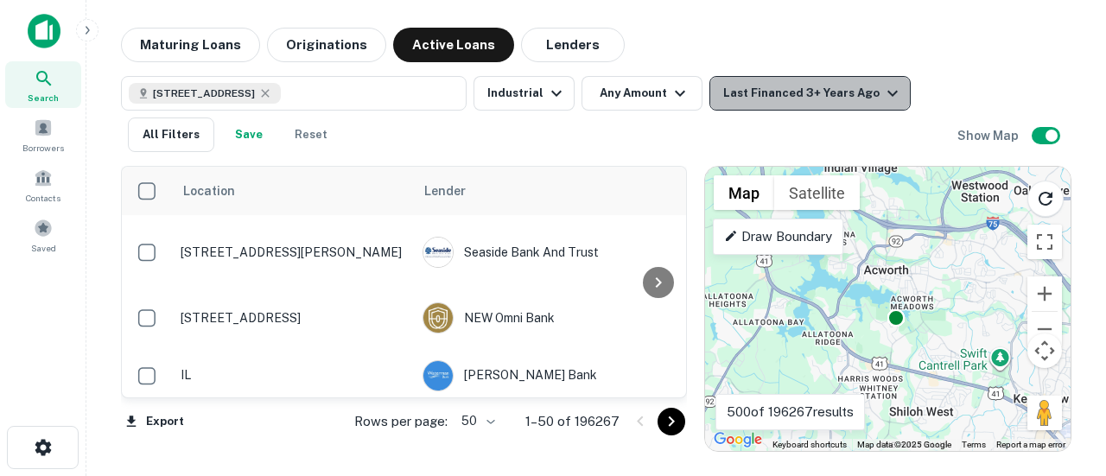
click at [882, 94] on icon "button" at bounding box center [892, 93] width 21 height 21
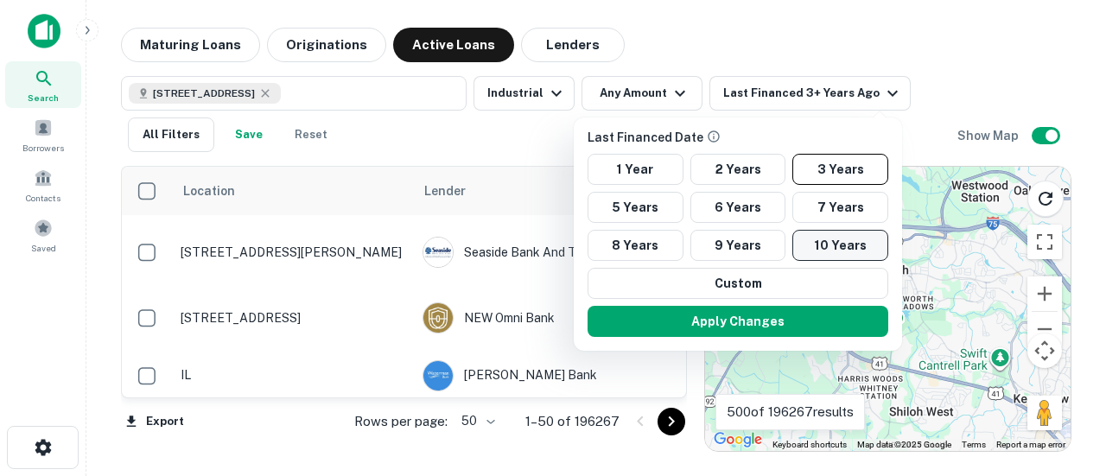
click at [841, 230] on button "10 Years" at bounding box center [840, 245] width 96 height 31
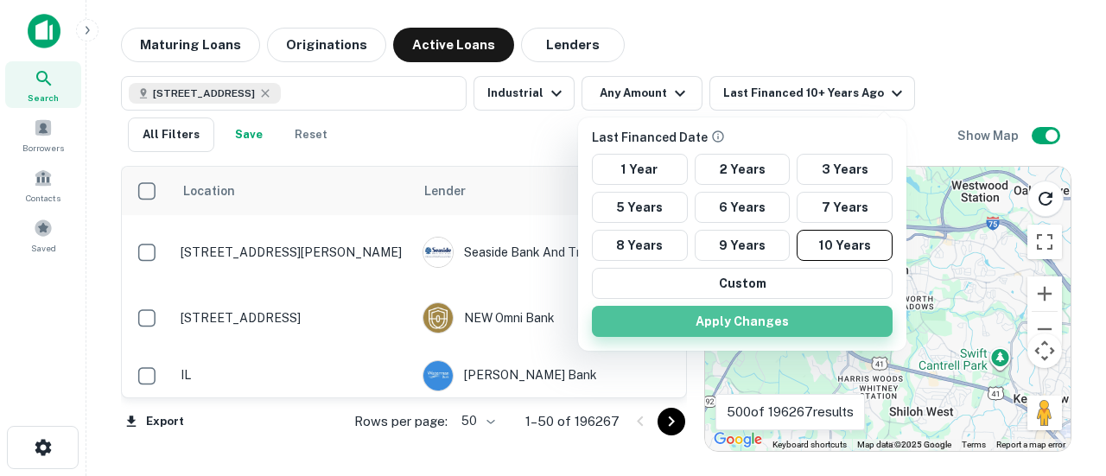
click at [793, 315] on button "Apply Changes" at bounding box center [742, 321] width 301 height 31
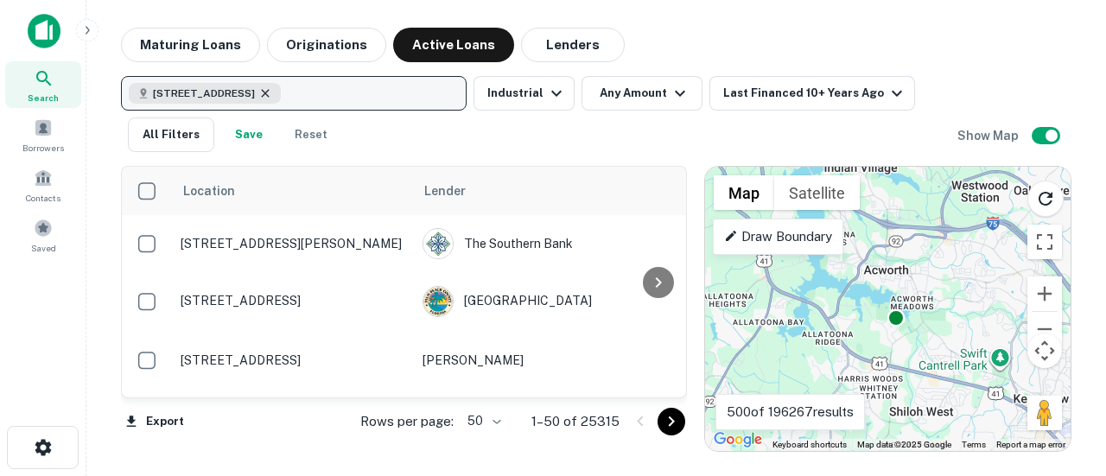
click at [272, 91] on icon "button" at bounding box center [265, 93] width 14 height 14
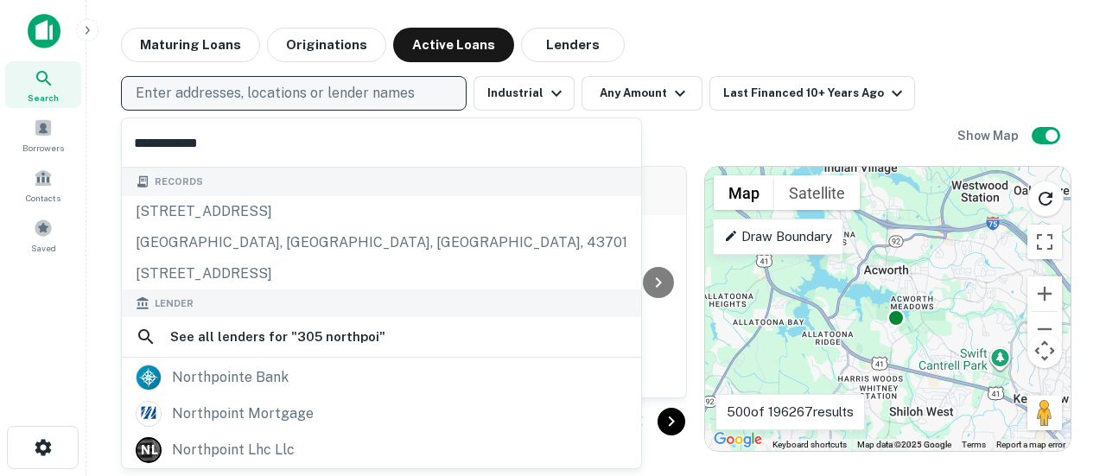
type input "**********"
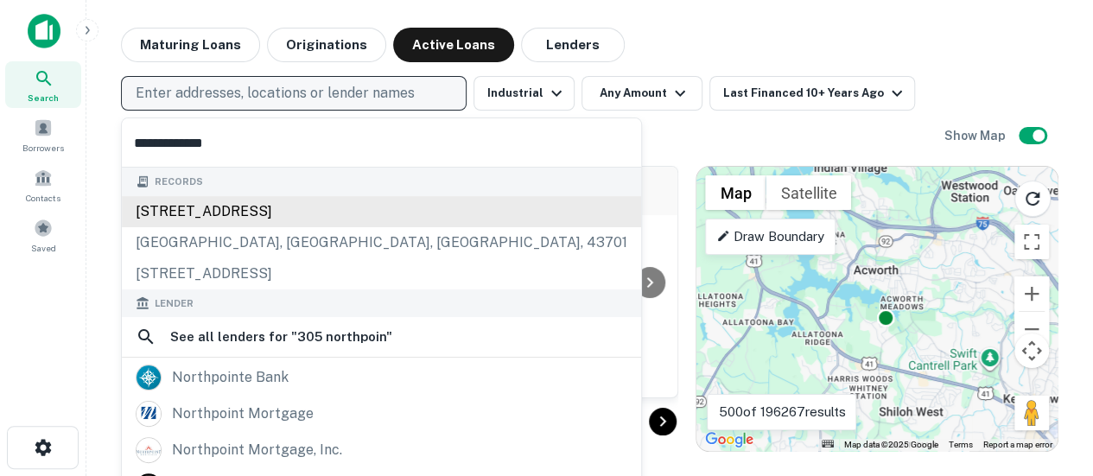
click at [280, 213] on div "305 northpoint pkwy se, acworth, ga, 30102" at bounding box center [381, 211] width 519 height 31
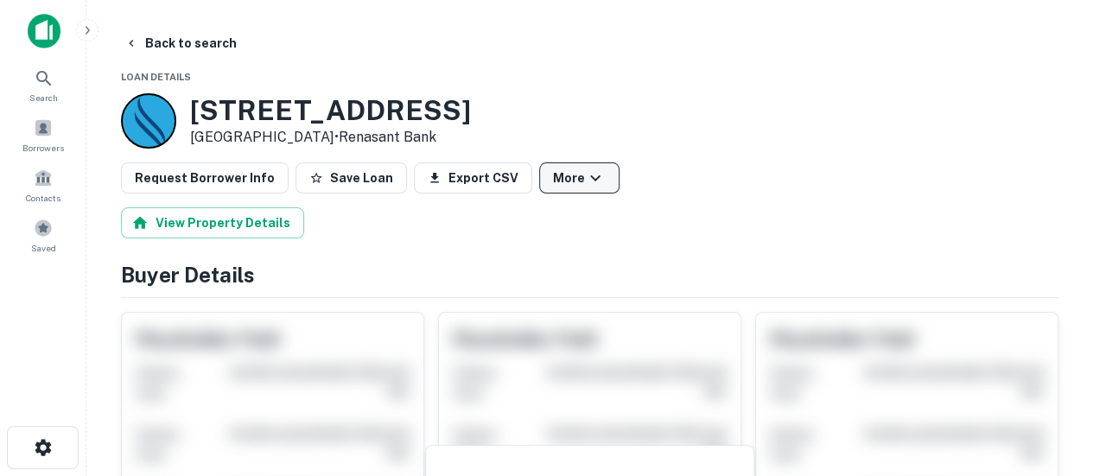
click at [585, 172] on icon "button" at bounding box center [595, 178] width 21 height 21
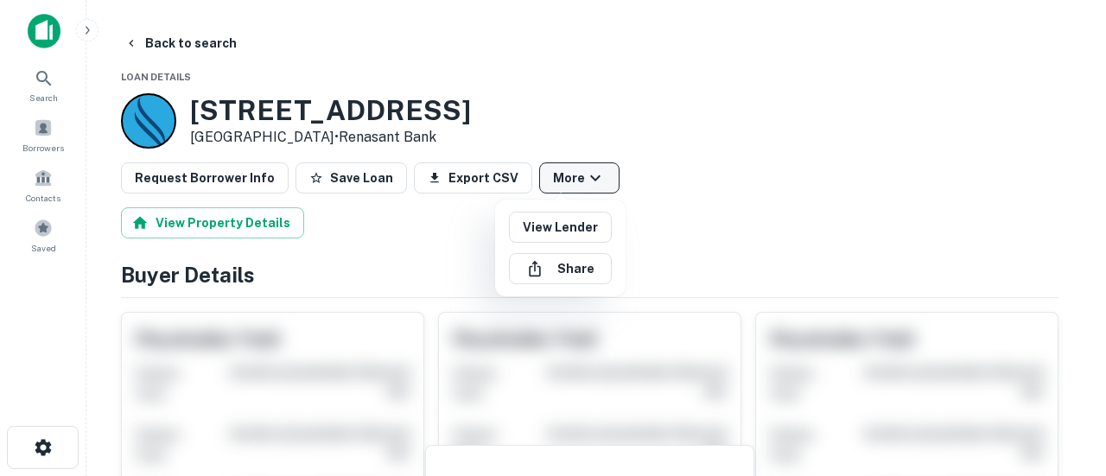
click at [580, 172] on div at bounding box center [553, 238] width 1106 height 476
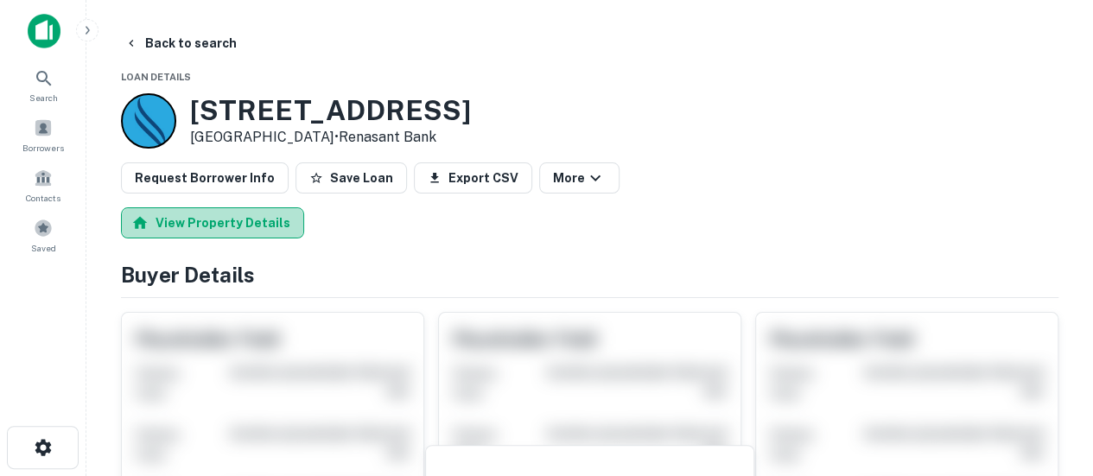
click at [278, 224] on button "View Property Details" at bounding box center [212, 222] width 183 height 31
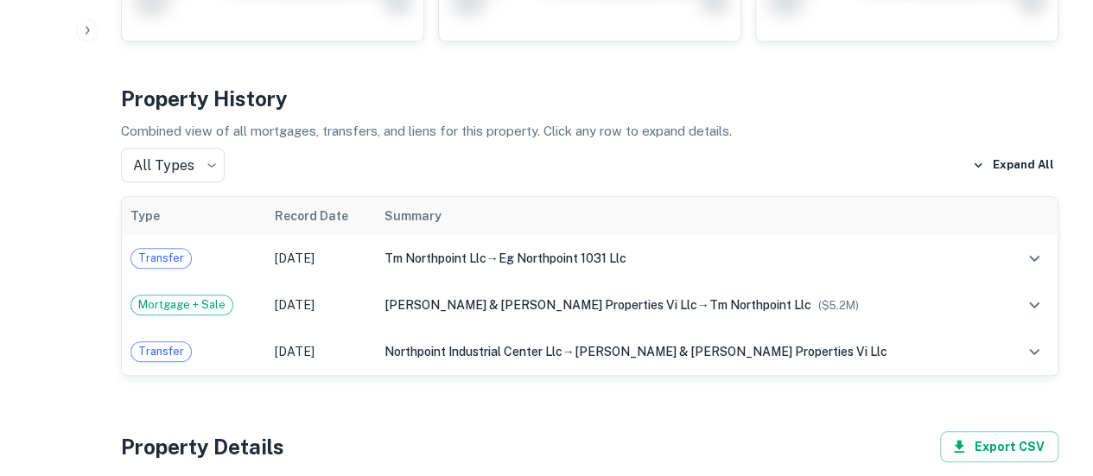
scroll to position [619, 0]
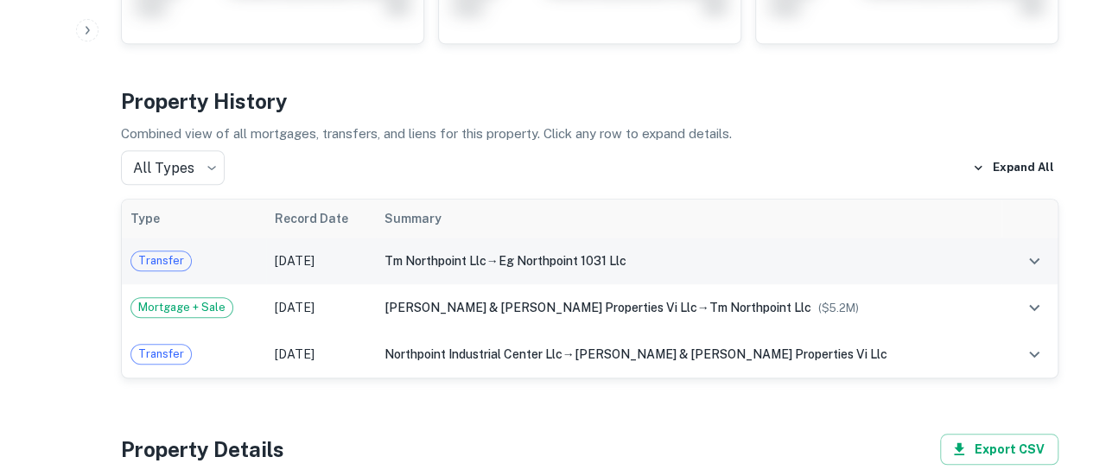
click at [1034, 260] on icon "expand row" at bounding box center [1034, 261] width 10 height 6
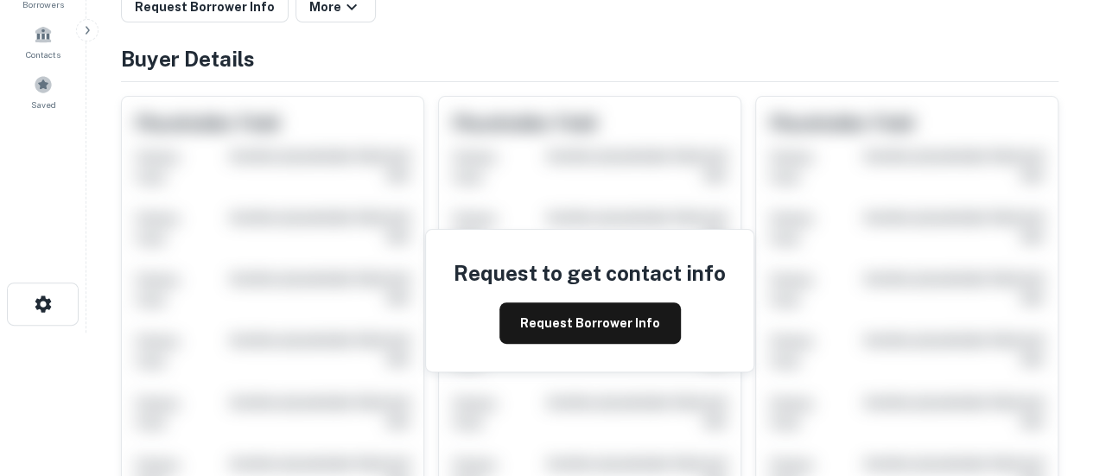
scroll to position [0, 0]
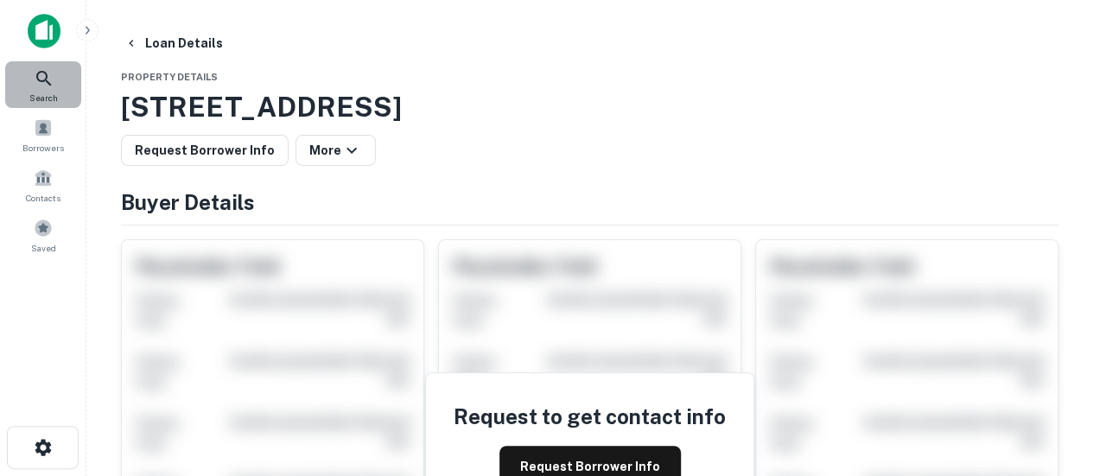
click at [50, 68] on icon at bounding box center [44, 78] width 21 height 21
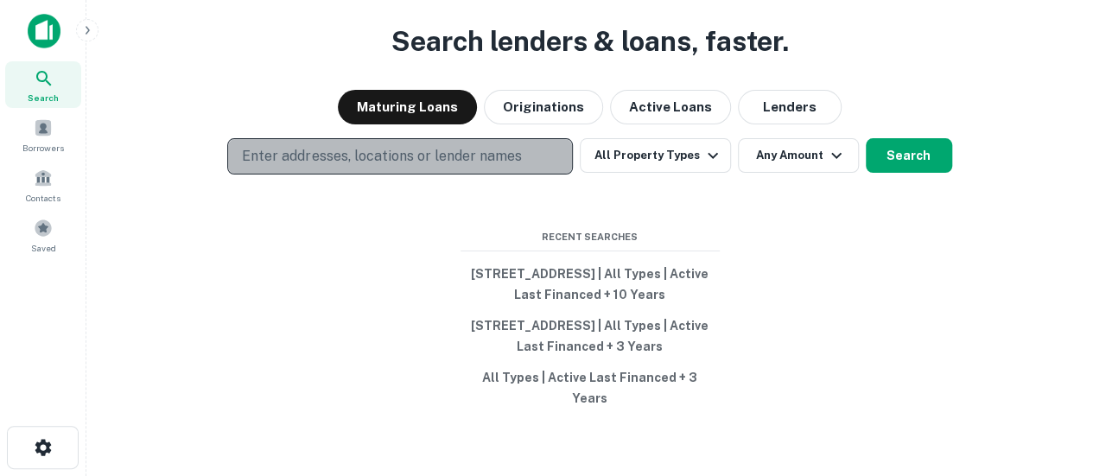
click at [323, 146] on p "Enter addresses, locations or lender names" at bounding box center [381, 156] width 279 height 21
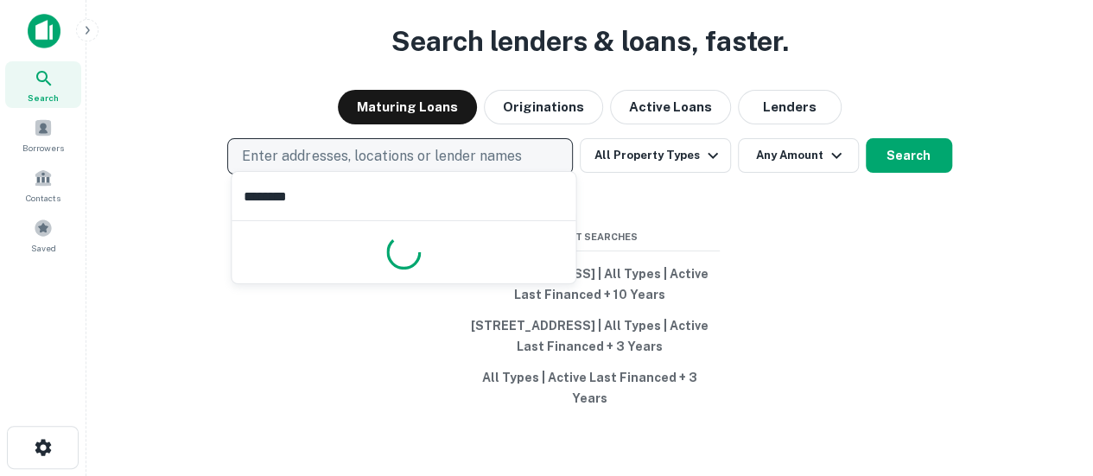
type input "*********"
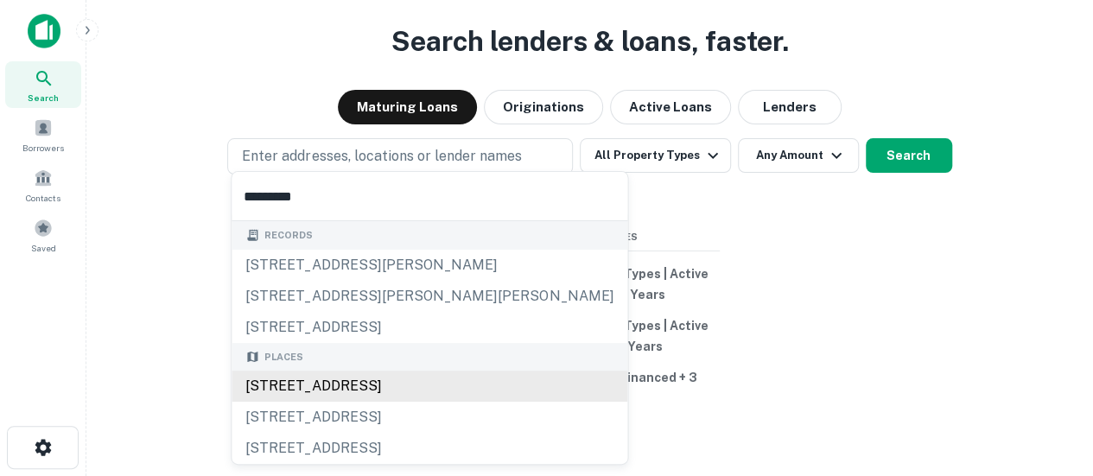
click at [358, 372] on div "525 Hurricane Shoals Court, Dacula, GA, USA" at bounding box center [430, 386] width 396 height 31
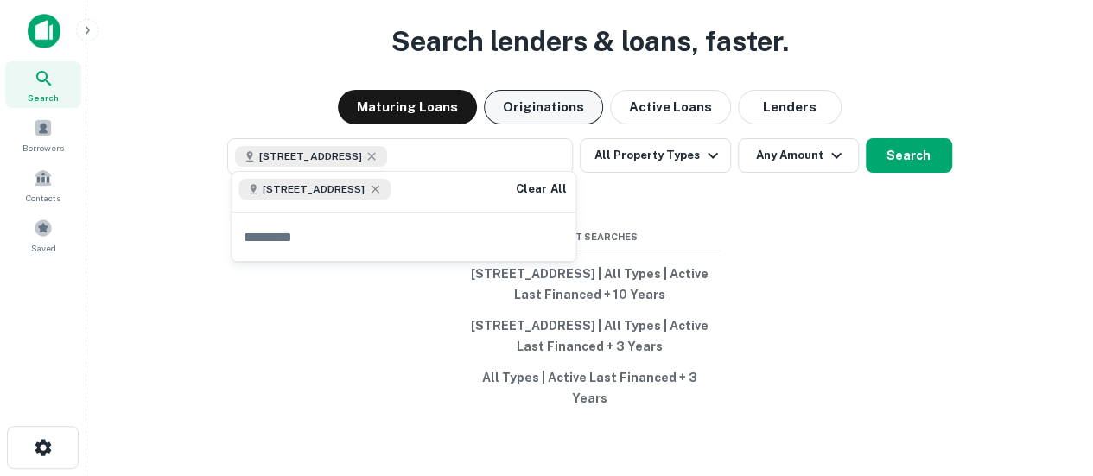
click at [534, 100] on button "Originations" at bounding box center [543, 107] width 119 height 35
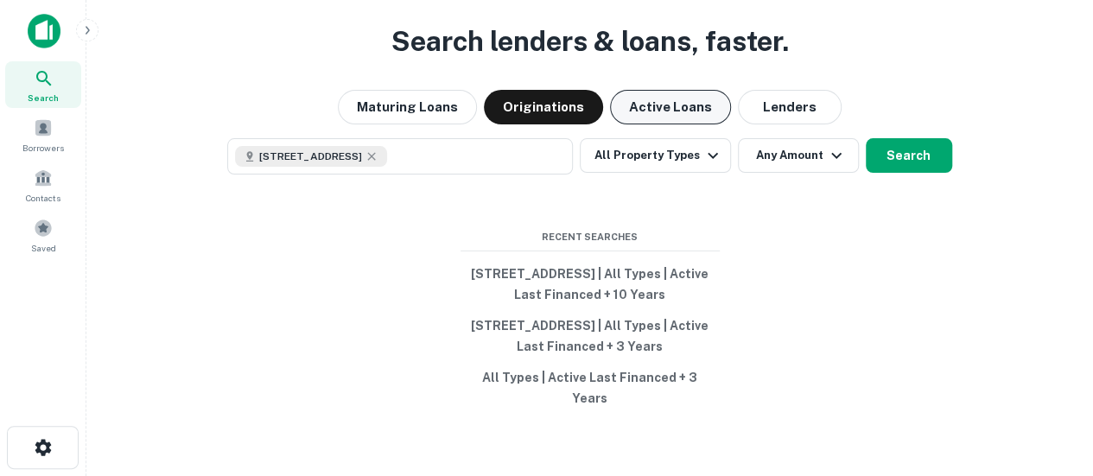
click at [682, 99] on button "Active Loans" at bounding box center [670, 107] width 121 height 35
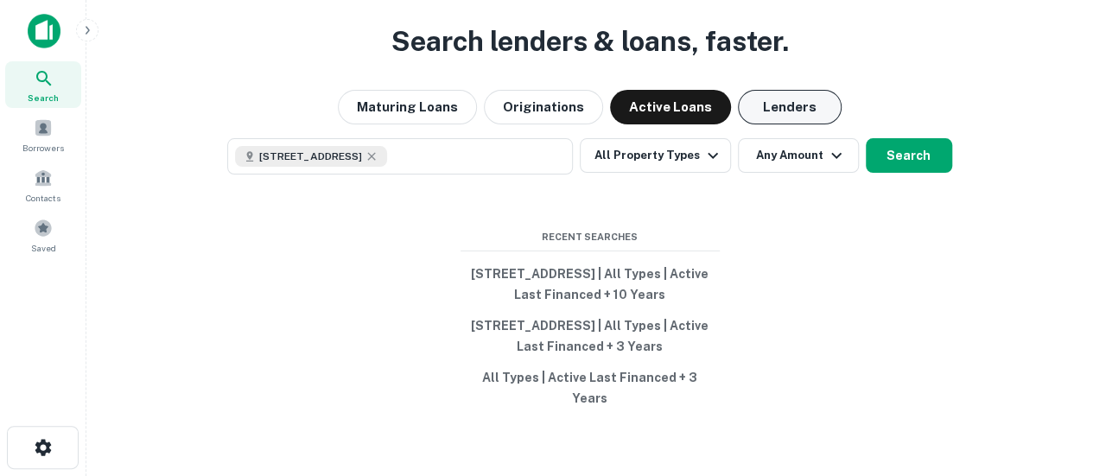
click at [788, 95] on button "Lenders" at bounding box center [790, 107] width 104 height 35
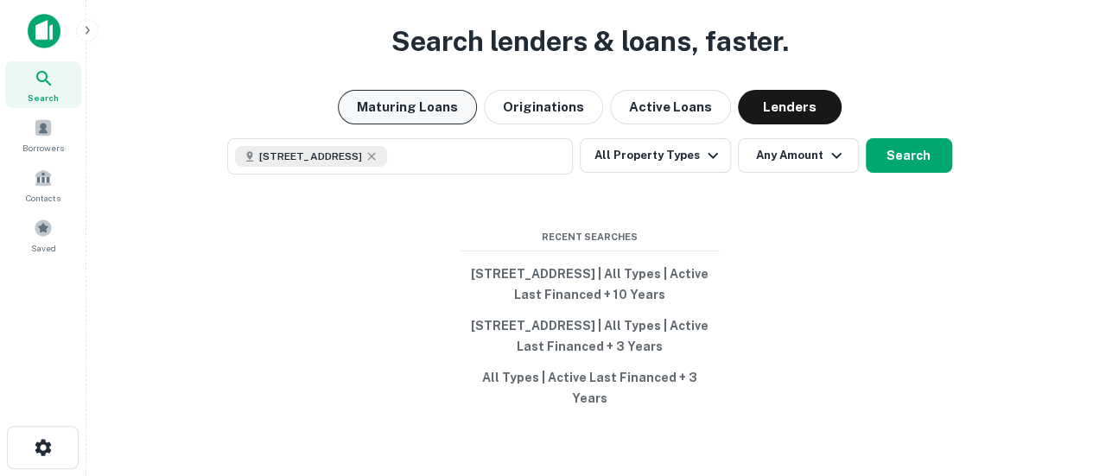
click at [425, 90] on button "Maturing Loans" at bounding box center [407, 107] width 139 height 35
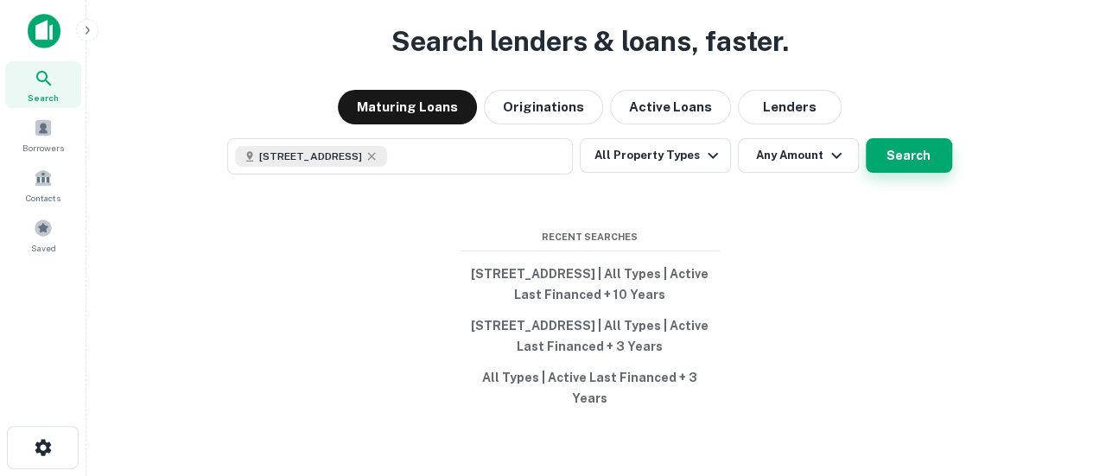
click at [907, 142] on button "Search" at bounding box center [909, 155] width 86 height 35
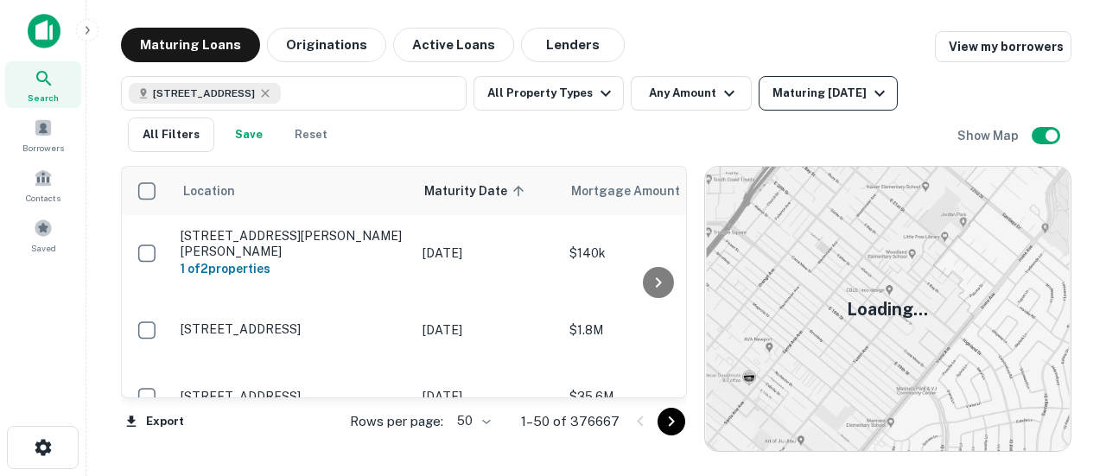
click at [825, 89] on div "Maturing [DATE]" at bounding box center [830, 93] width 117 height 21
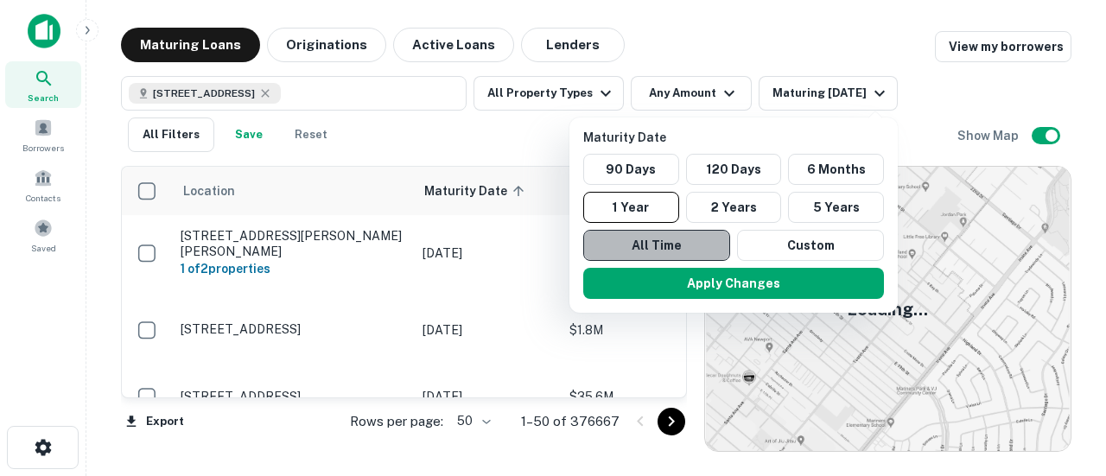
click at [669, 251] on button "All Time" at bounding box center [656, 245] width 147 height 31
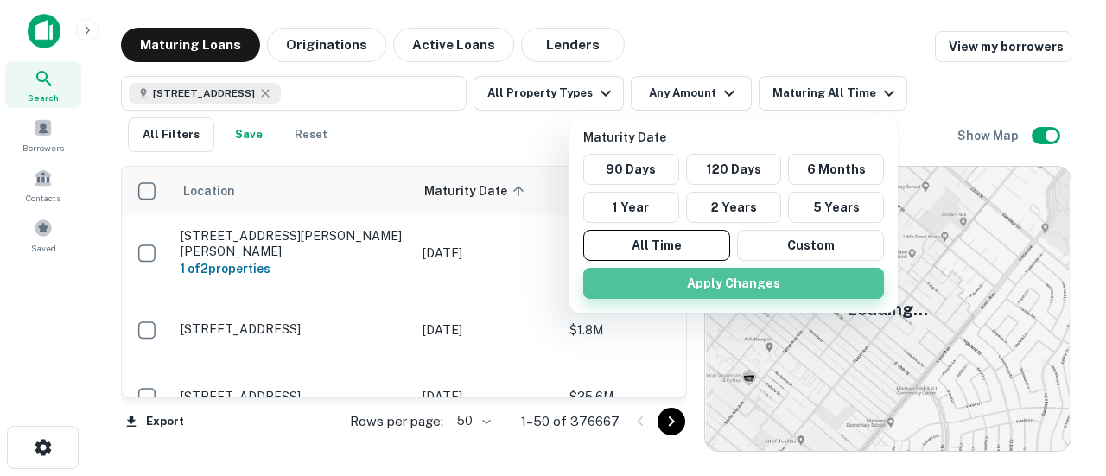
click at [678, 282] on button "Apply Changes" at bounding box center [733, 283] width 301 height 31
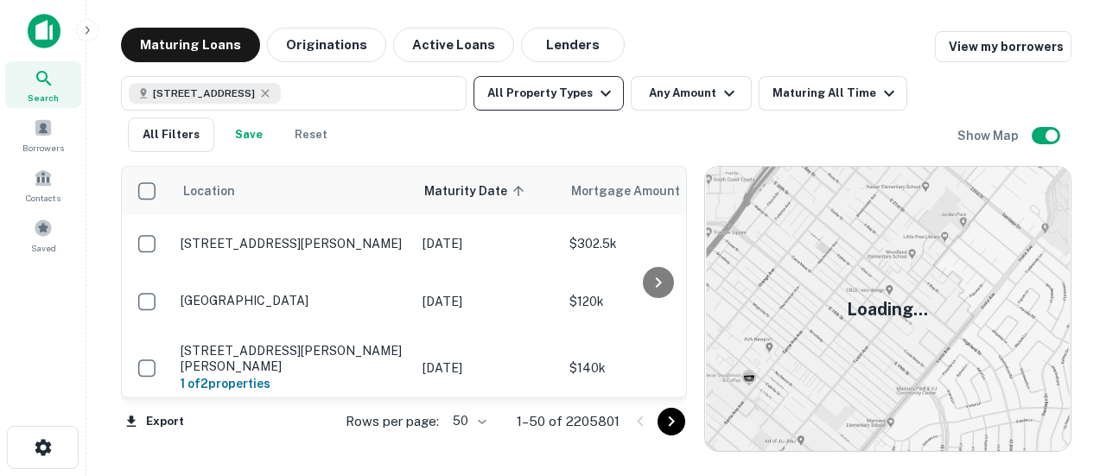
click at [555, 99] on button "All Property Types" at bounding box center [548, 93] width 150 height 35
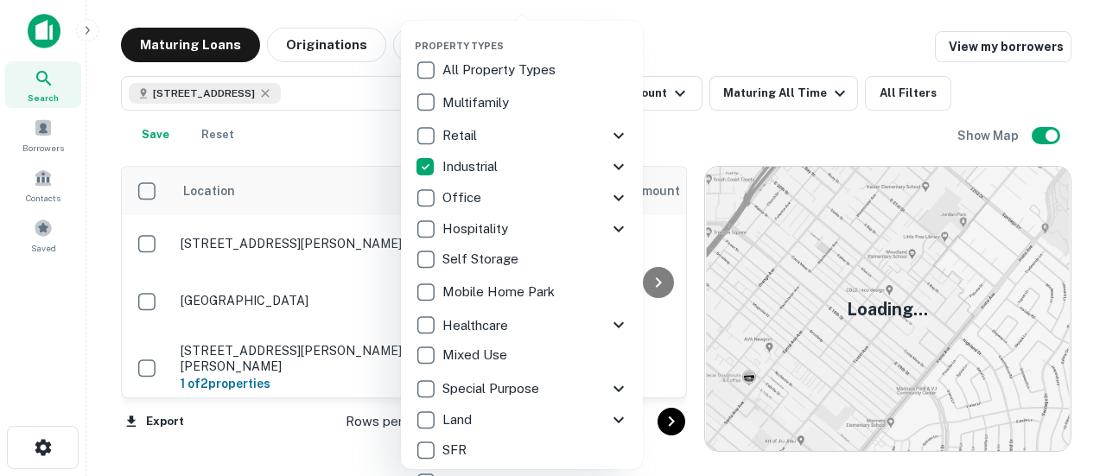
click at [664, 136] on div at bounding box center [553, 238] width 1106 height 476
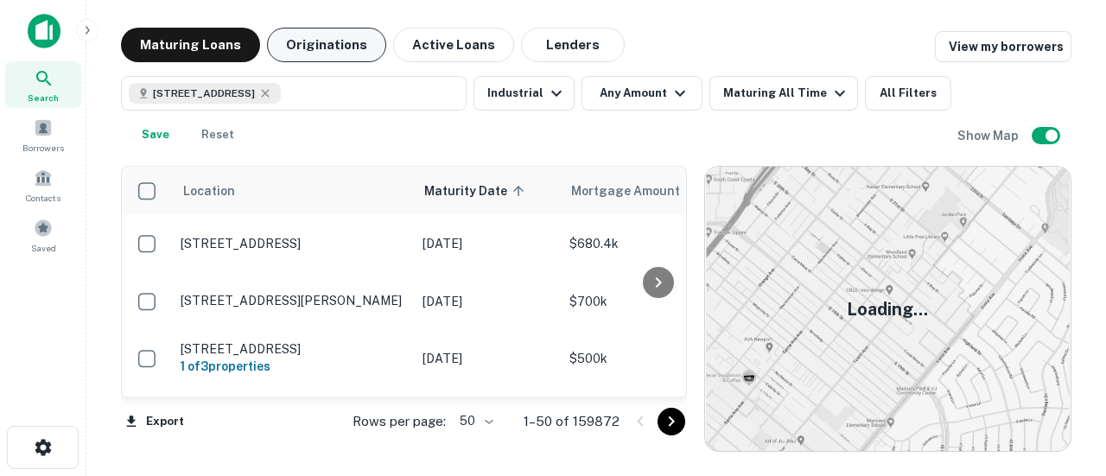
click at [342, 51] on button "Originations" at bounding box center [326, 45] width 119 height 35
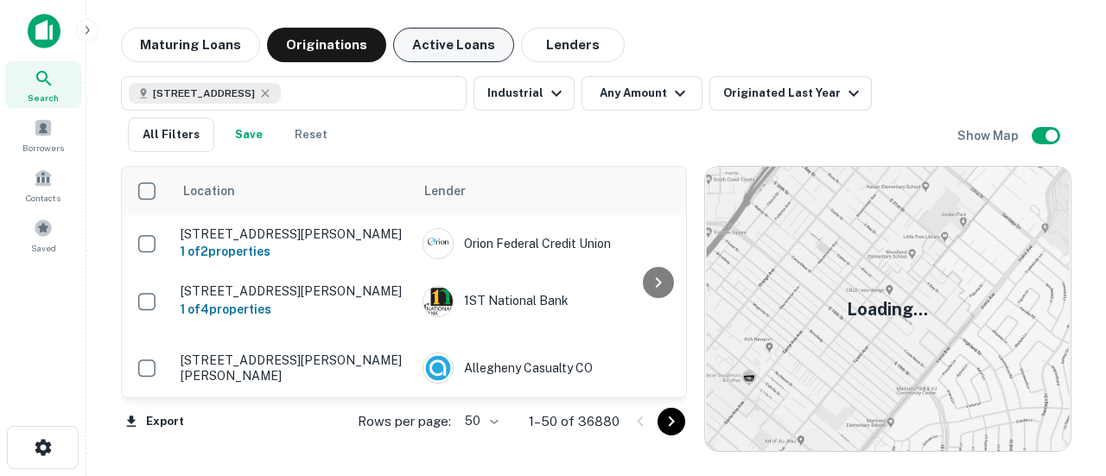
click at [445, 40] on button "Active Loans" at bounding box center [453, 45] width 121 height 35
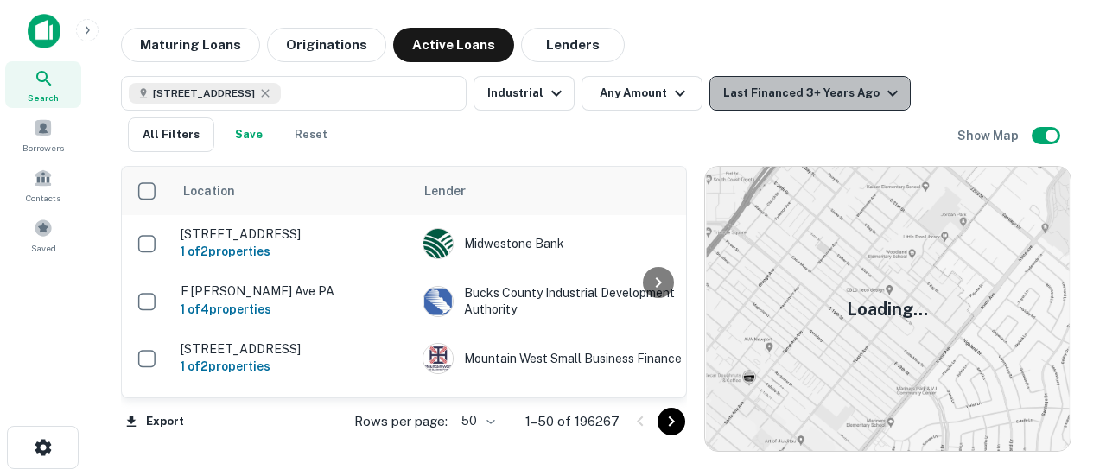
click at [882, 96] on icon "button" at bounding box center [892, 93] width 21 height 21
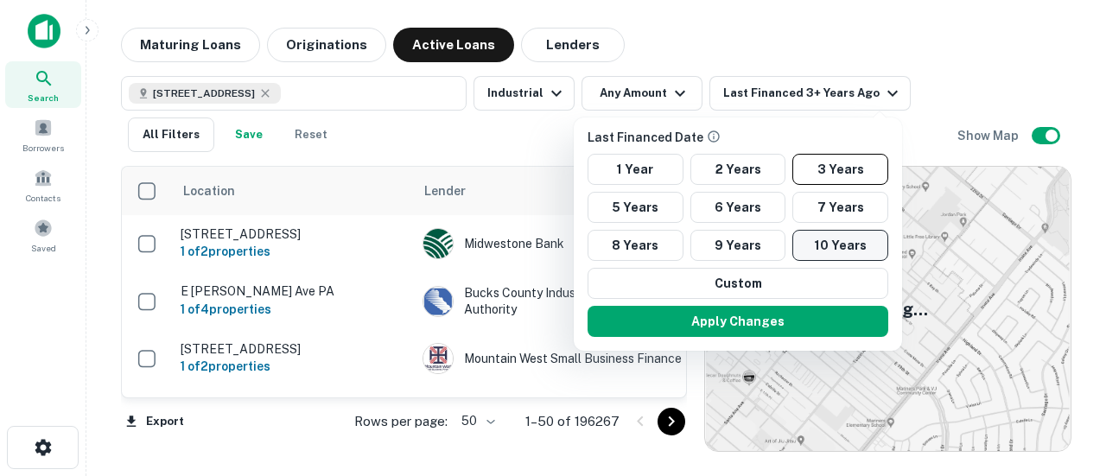
click at [819, 238] on button "10 Years" at bounding box center [840, 245] width 96 height 31
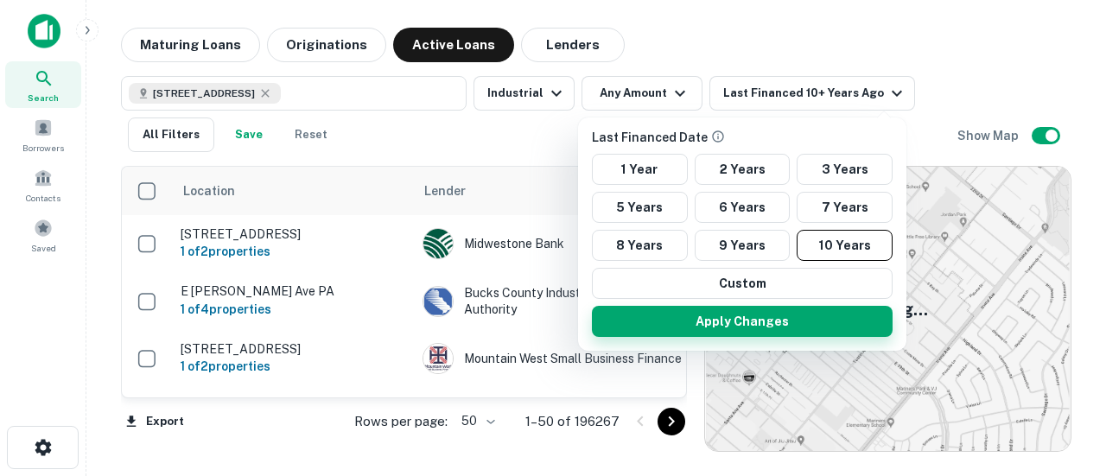
click at [777, 314] on button "Apply Changes" at bounding box center [742, 321] width 301 height 31
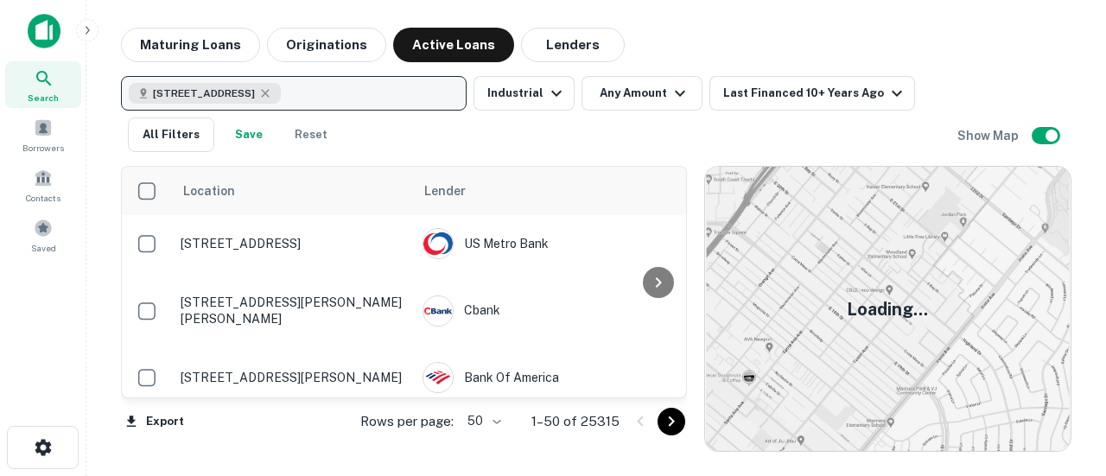
click at [281, 92] on div "525 Hurricane Shoals Ct, Dacula, GA 30019, USA" at bounding box center [205, 93] width 152 height 21
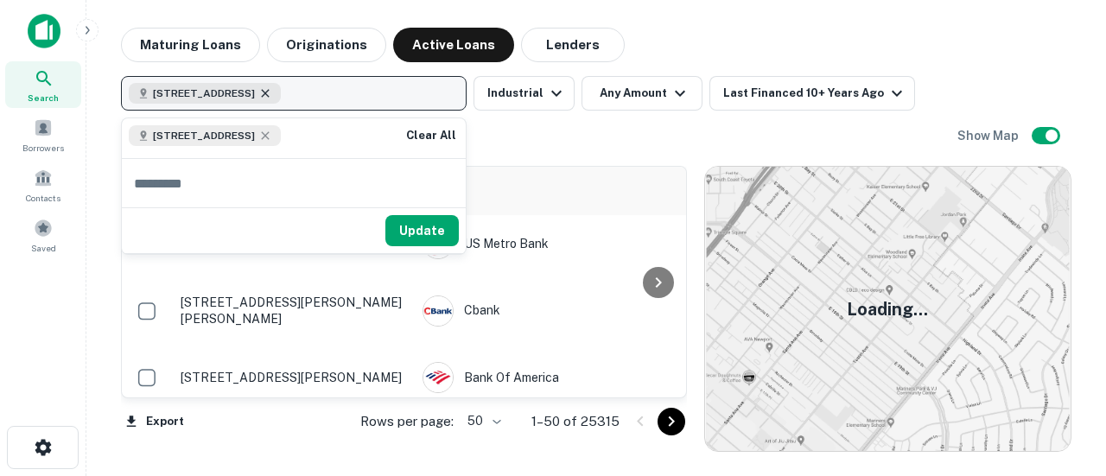
click at [272, 99] on icon "button" at bounding box center [265, 93] width 14 height 14
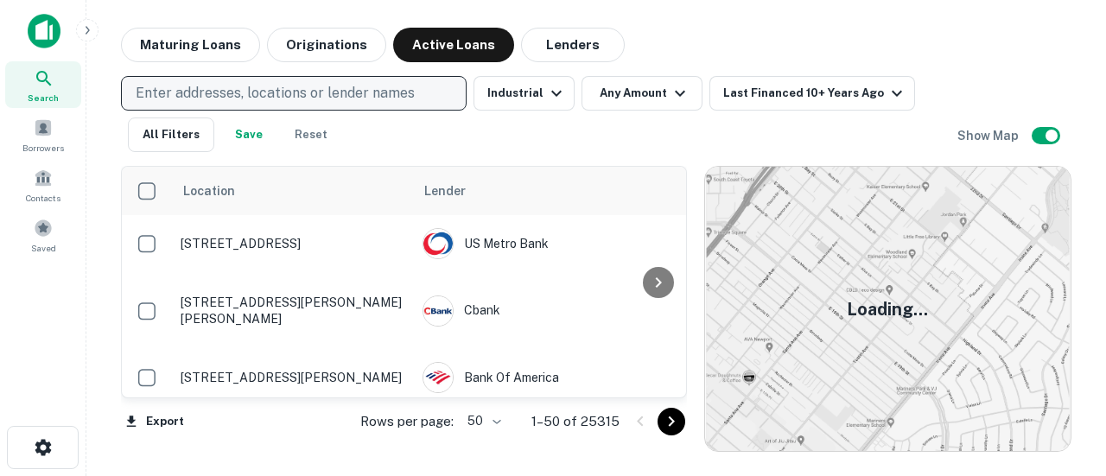
click at [254, 86] on p "Enter addresses, locations or lender names" at bounding box center [275, 93] width 279 height 21
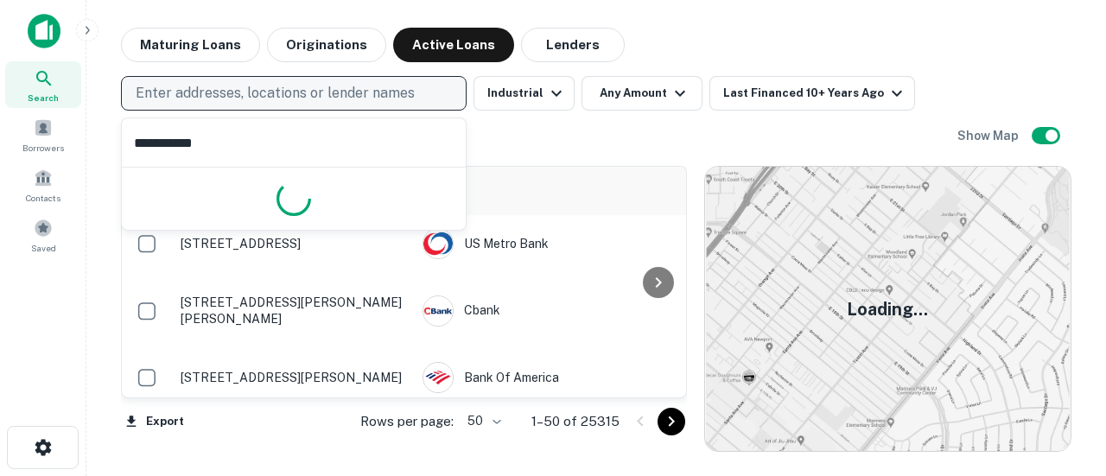
type input "**********"
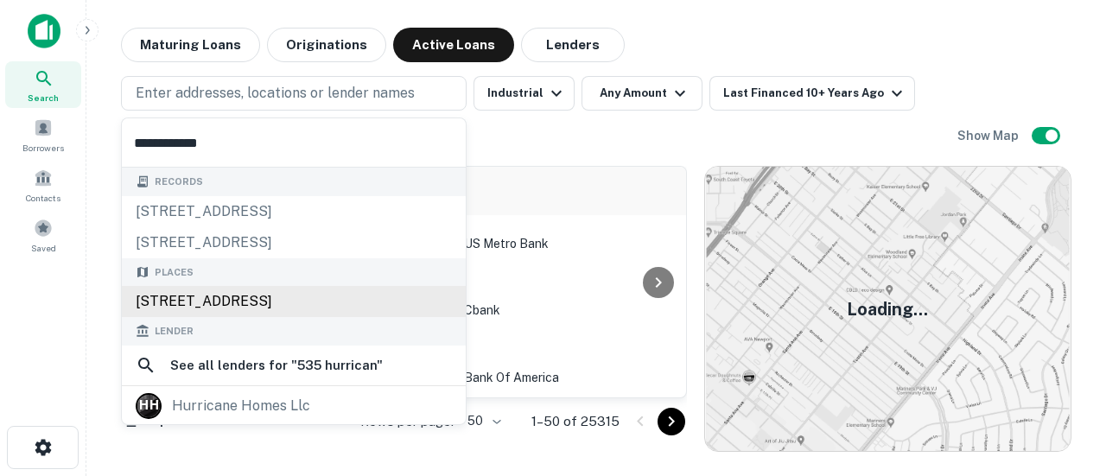
click at [306, 289] on div "535 Hurricane Shoals Court, Dacula, GA, USA" at bounding box center [294, 301] width 344 height 31
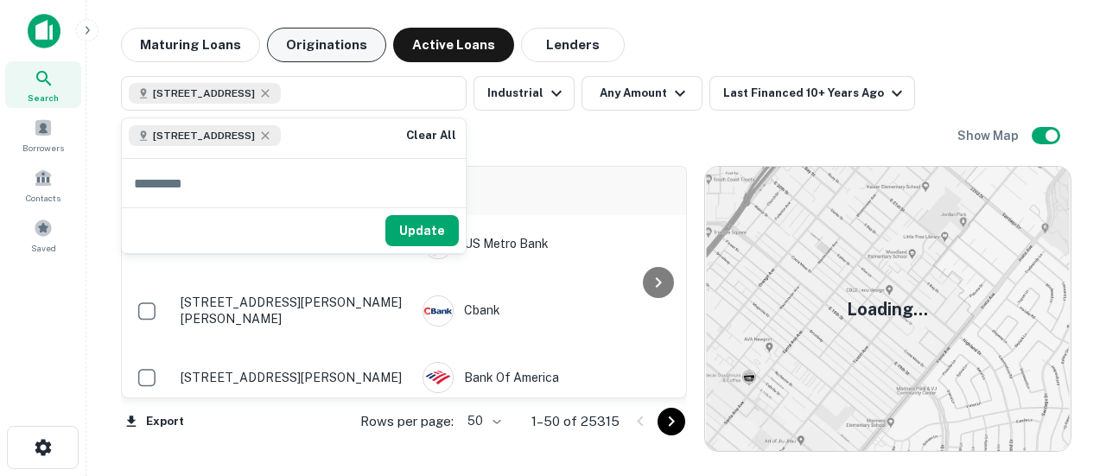
click at [334, 51] on button "Originations" at bounding box center [326, 45] width 119 height 35
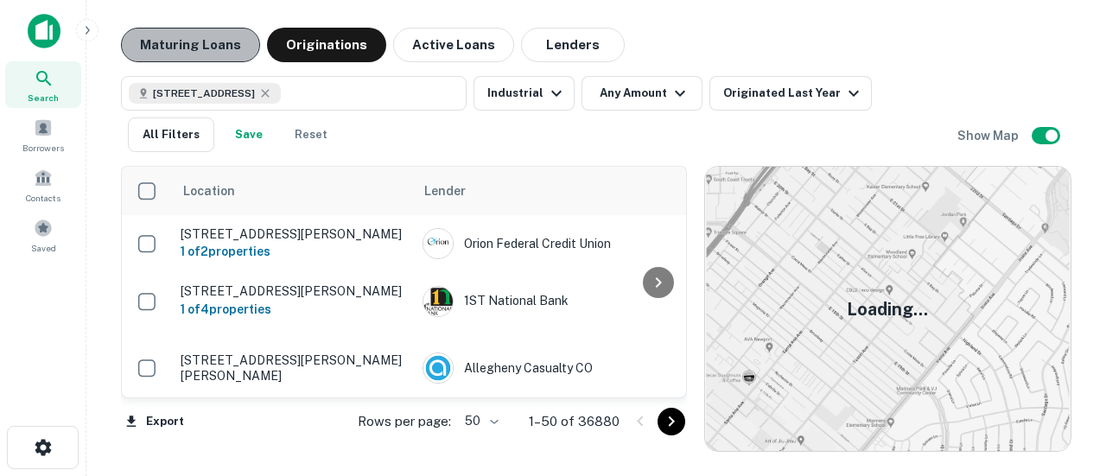
click at [207, 48] on button "Maturing Loans" at bounding box center [190, 45] width 139 height 35
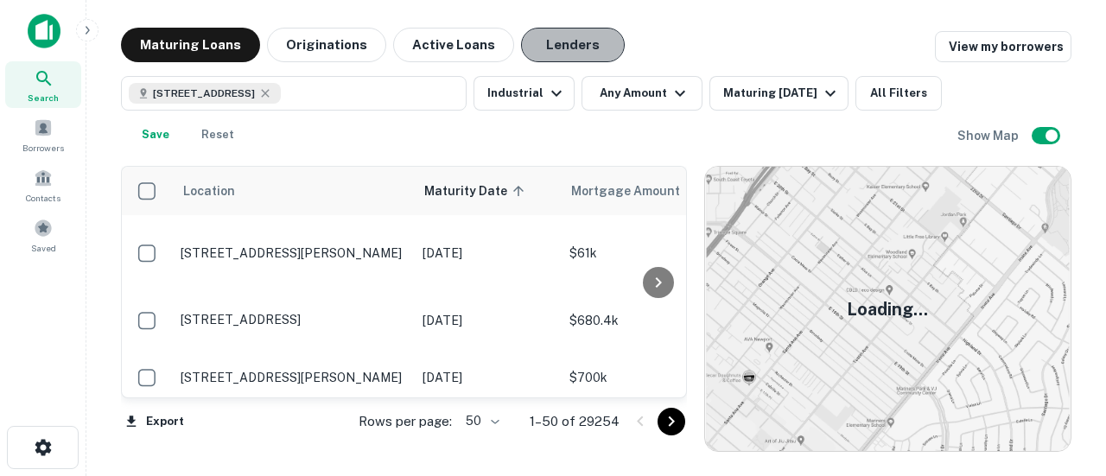
click at [563, 53] on button "Lenders" at bounding box center [573, 45] width 104 height 35
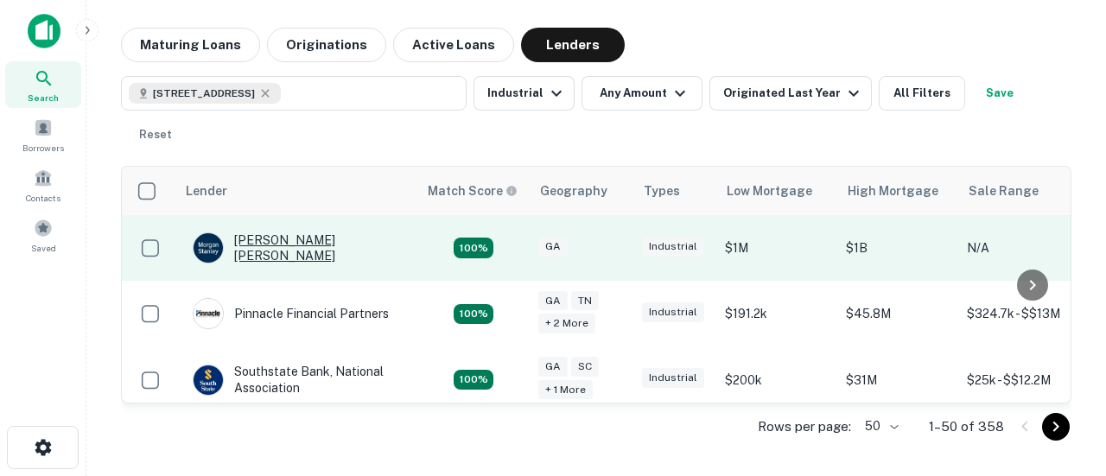
click at [284, 248] on div "Morgan Stanley" at bounding box center [296, 247] width 207 height 31
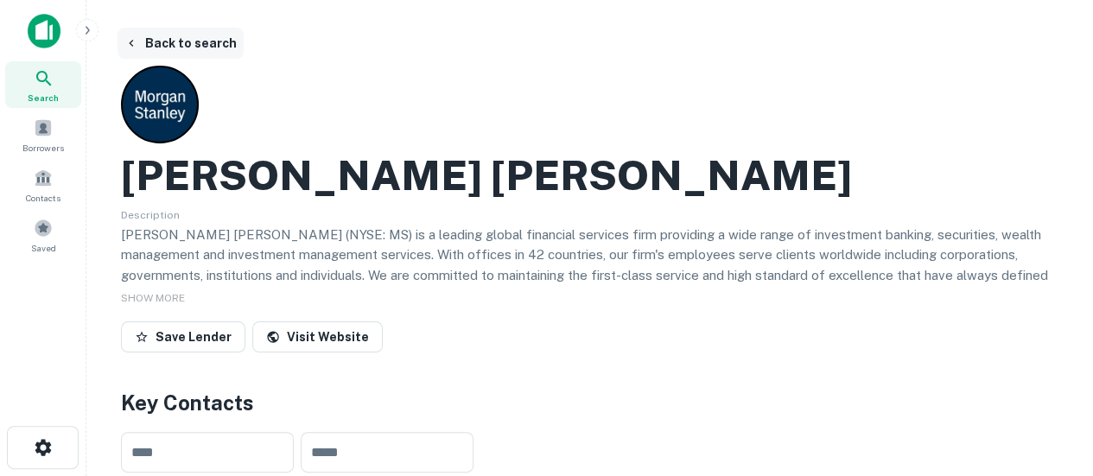
click at [155, 45] on button "Back to search" at bounding box center [180, 43] width 126 height 31
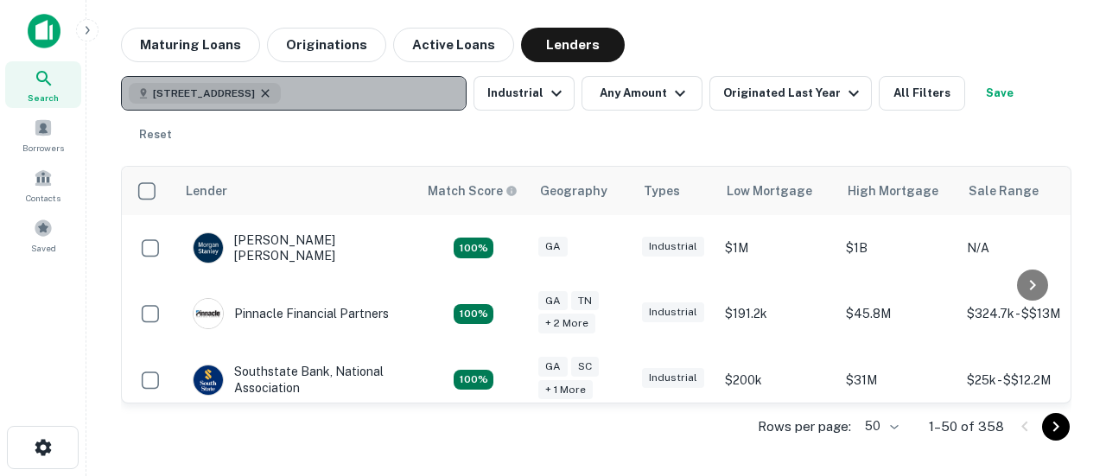
click at [272, 93] on icon "button" at bounding box center [265, 93] width 14 height 14
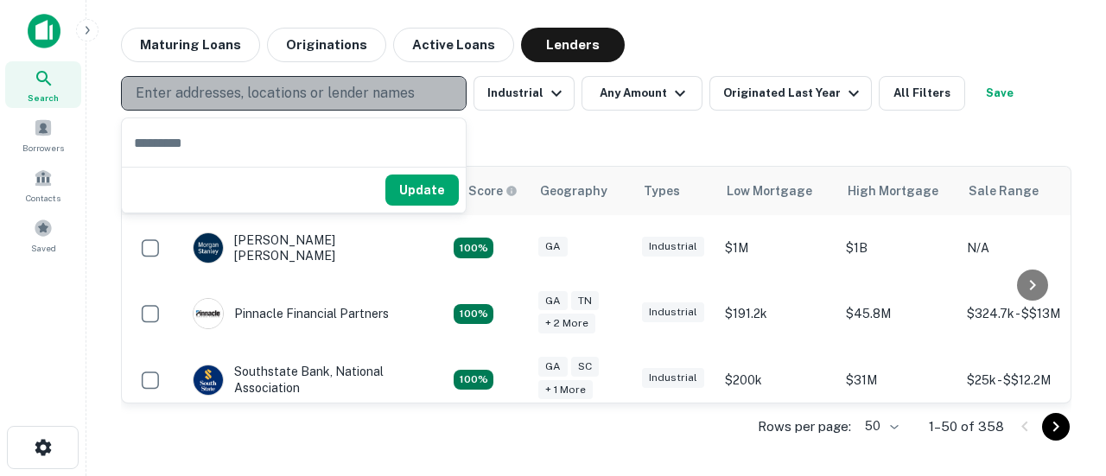
click at [297, 93] on p "Enter addresses, locations or lender names" at bounding box center [275, 93] width 279 height 21
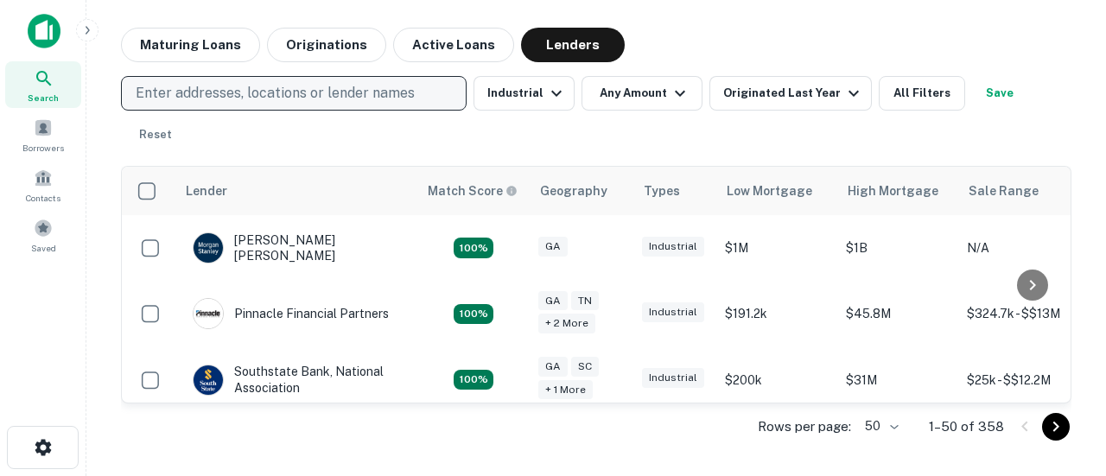
click at [293, 86] on p "Enter addresses, locations or lender names" at bounding box center [275, 93] width 279 height 21
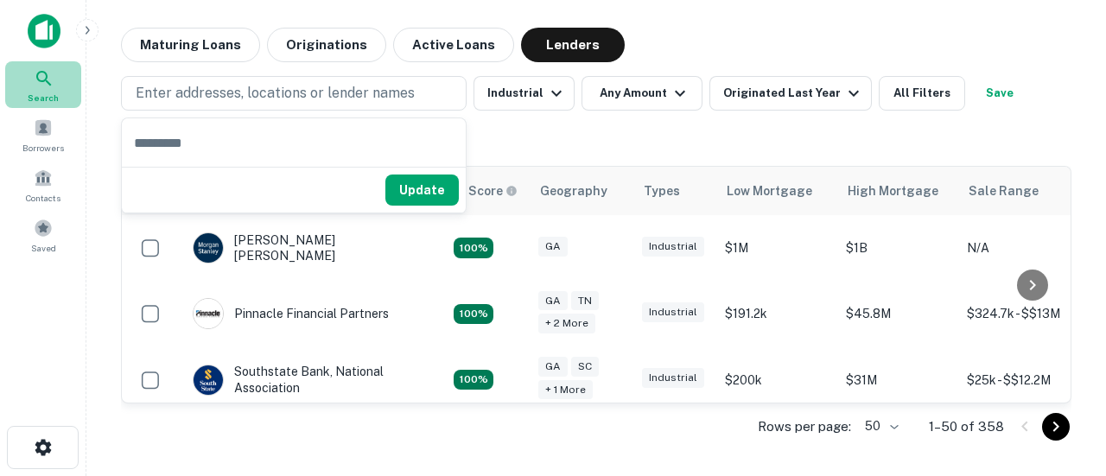
click at [43, 79] on icon at bounding box center [44, 78] width 21 height 21
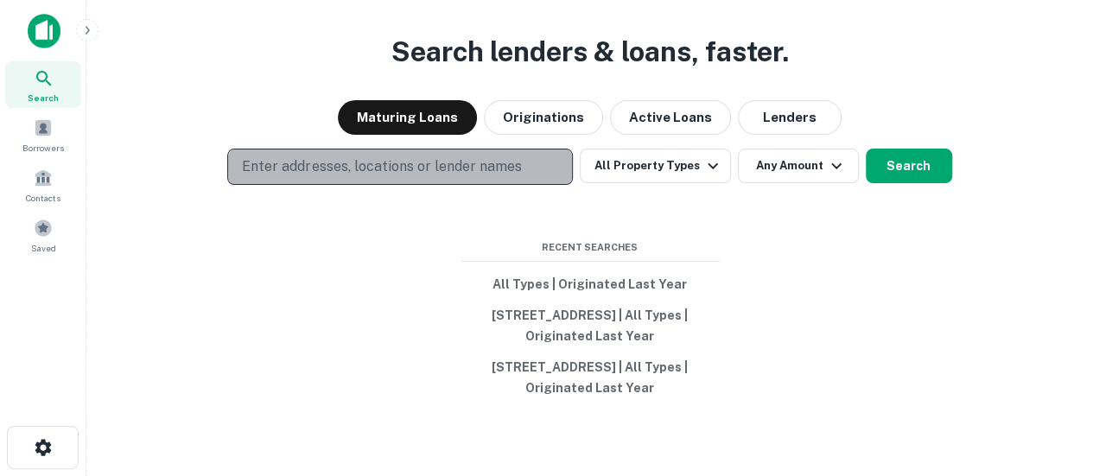
click at [274, 156] on p "Enter addresses, locations or lender names" at bounding box center [381, 166] width 279 height 21
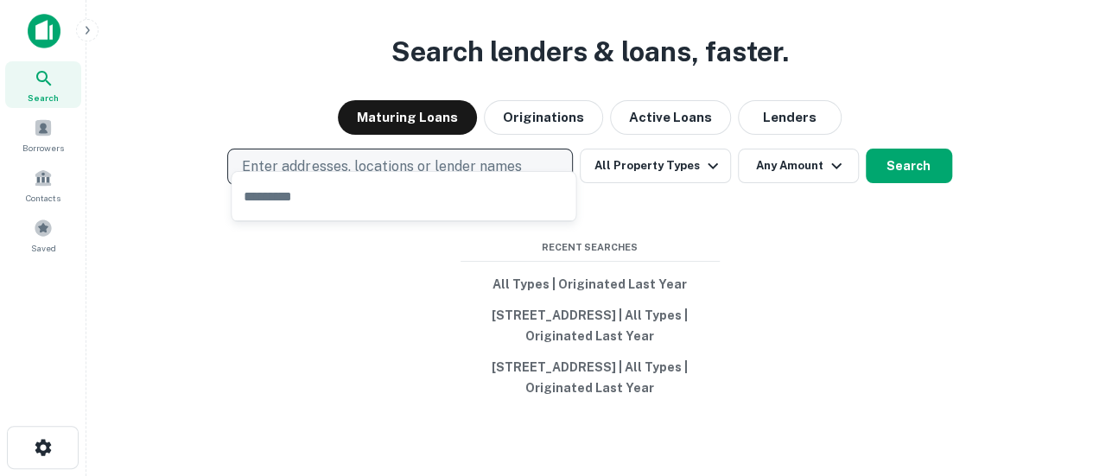
type input "*"
type input "**********"
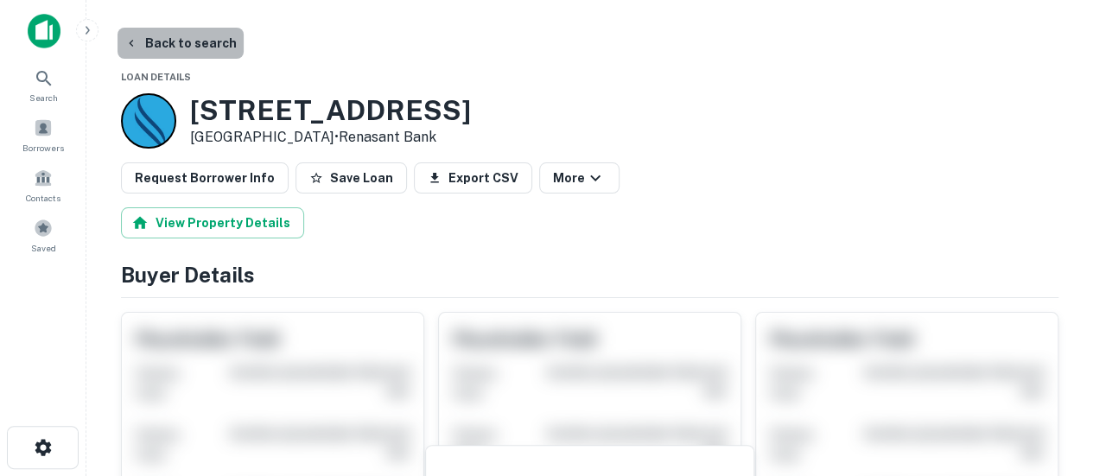
click at [199, 41] on button "Back to search" at bounding box center [180, 43] width 126 height 31
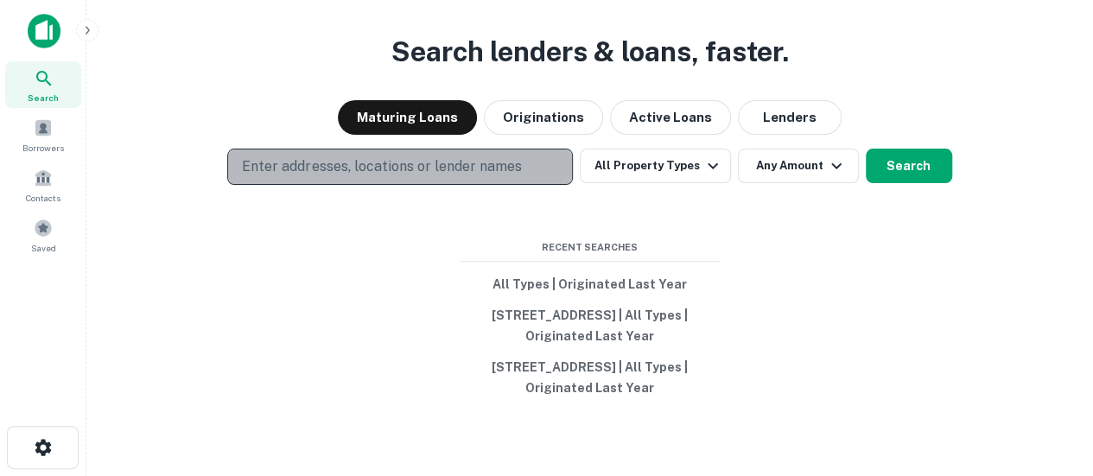
click at [301, 156] on p "Enter addresses, locations or lender names" at bounding box center [381, 166] width 279 height 21
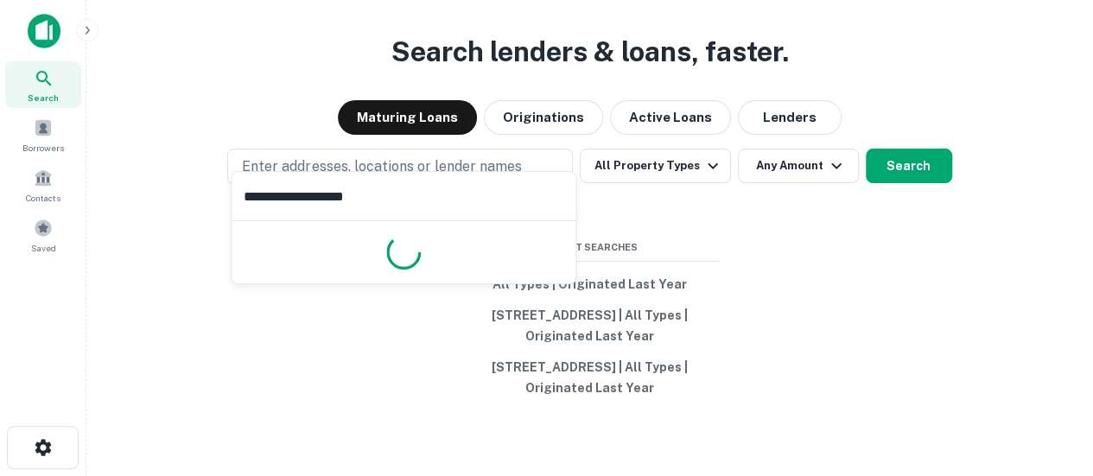
type input "**********"
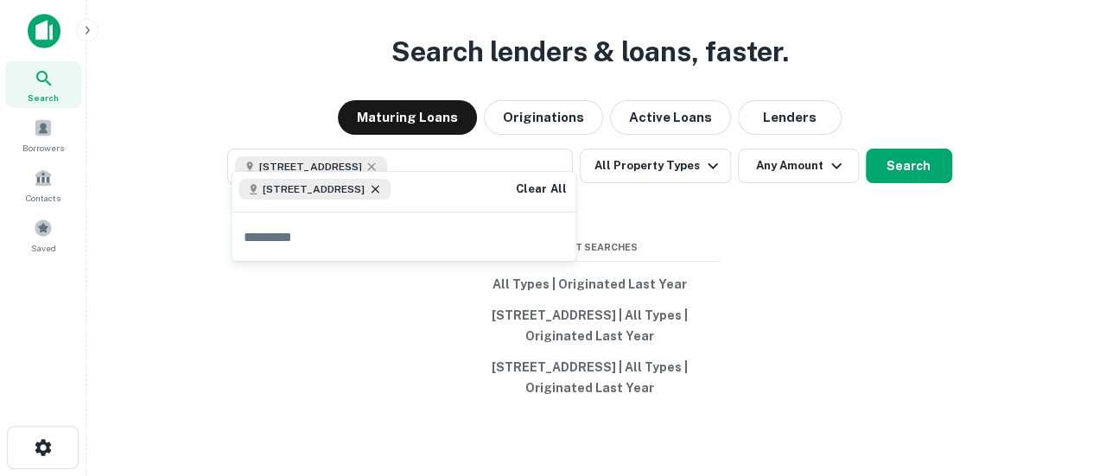
click at [382, 191] on icon at bounding box center [375, 189] width 14 height 14
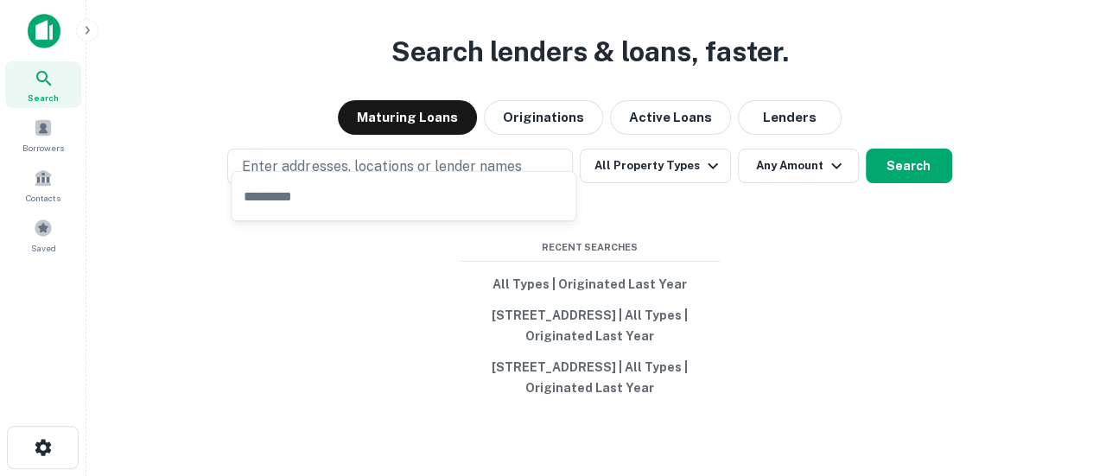
click at [407, 191] on input "text" at bounding box center [404, 196] width 344 height 48
type input "**********"
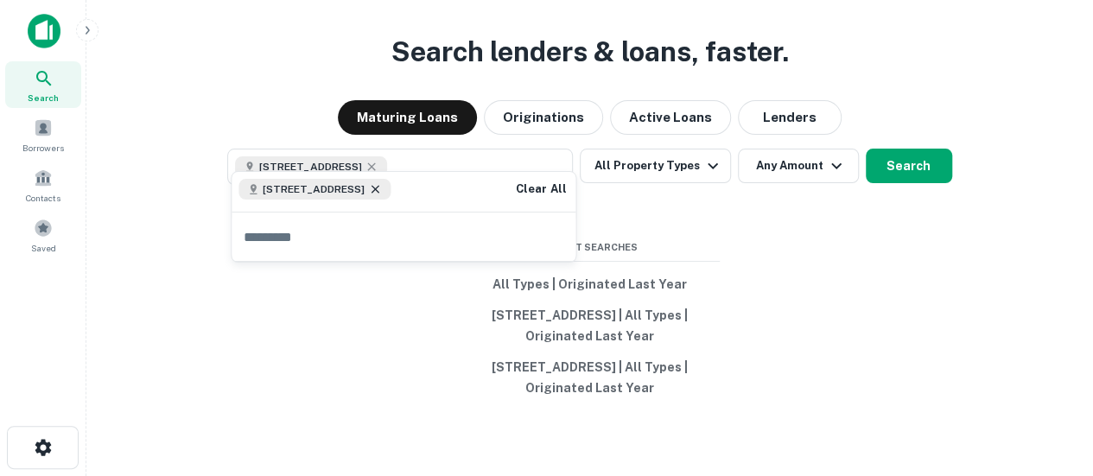
click at [382, 189] on icon at bounding box center [375, 189] width 14 height 14
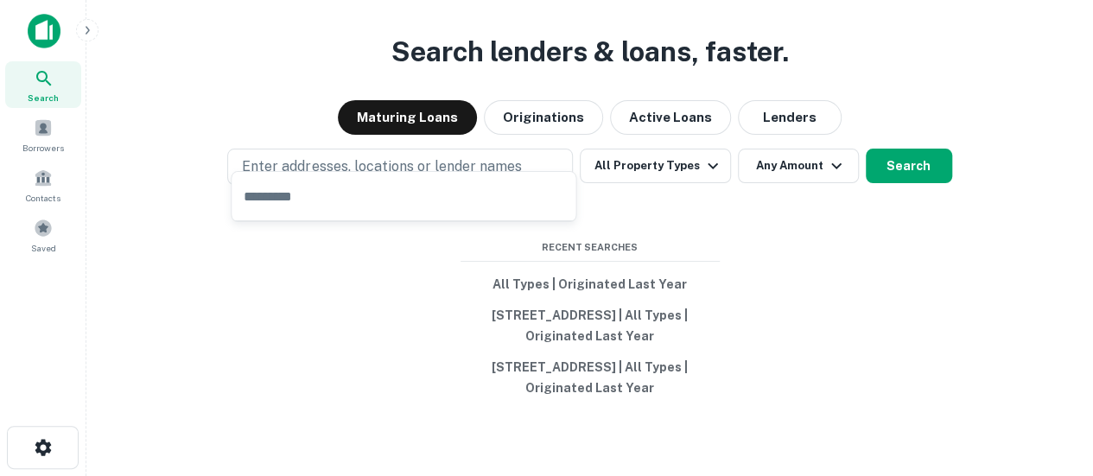
click at [404, 189] on input "text" at bounding box center [404, 196] width 344 height 48
type input "**********"
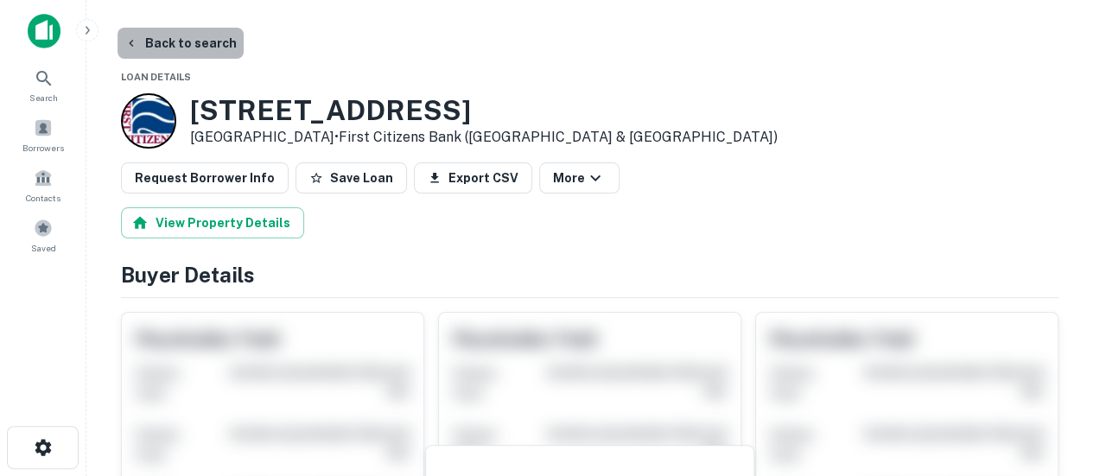
click at [183, 41] on button "Back to search" at bounding box center [180, 43] width 126 height 31
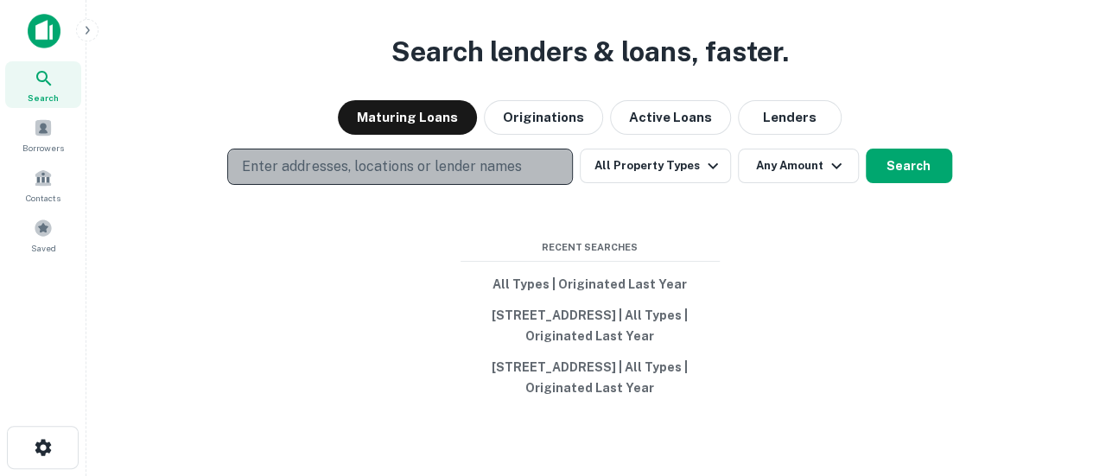
click at [332, 156] on p "Enter addresses, locations or lender names" at bounding box center [381, 166] width 279 height 21
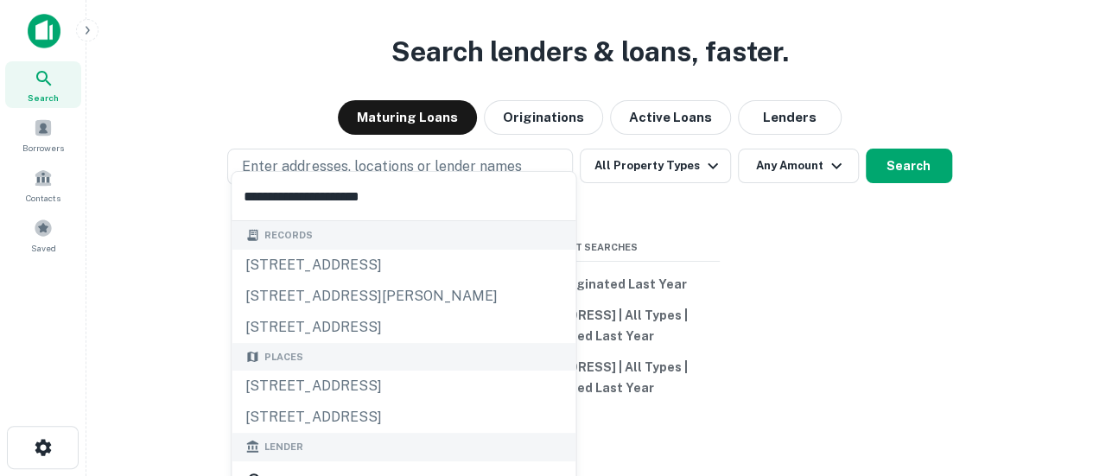
type input "**********"
